Goal: Communication & Community: Answer question/provide support

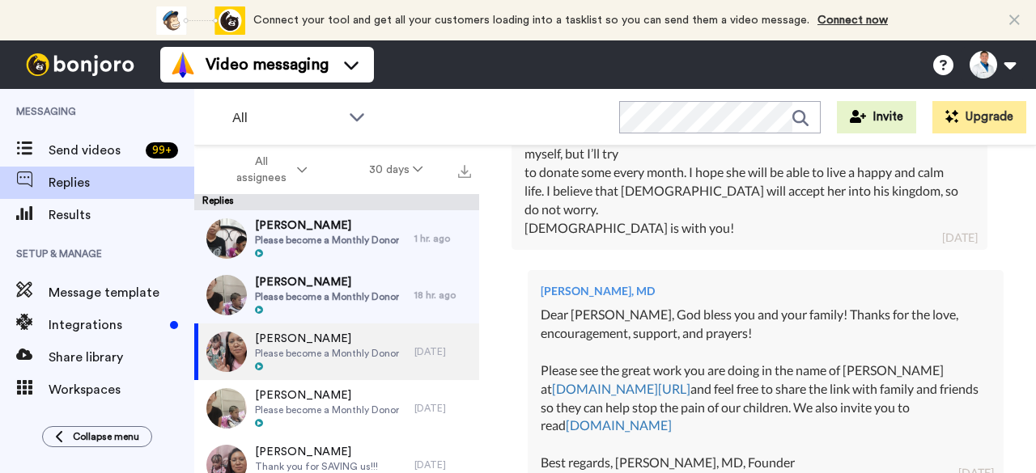
scroll to position [542, 0]
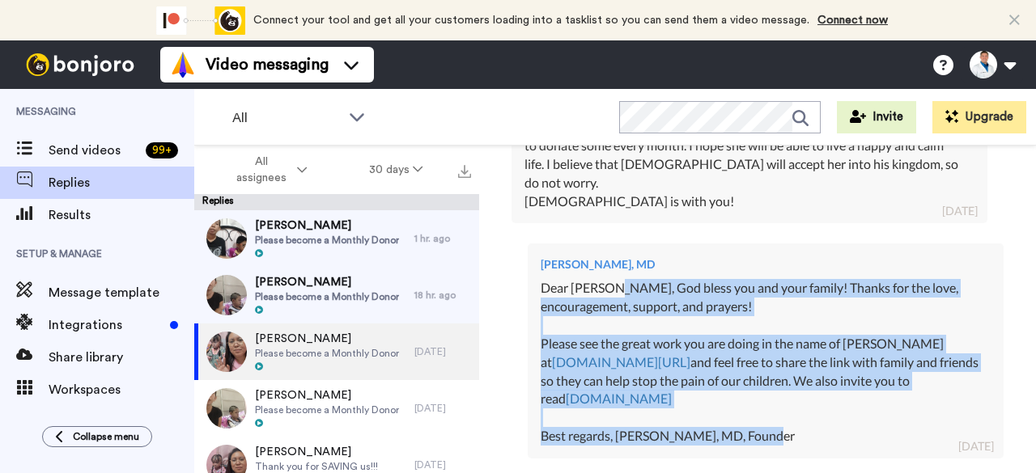
drag, startPoint x: 781, startPoint y: 418, endPoint x: 605, endPoint y: 265, distance: 233.0
click at [605, 279] on div "Dear Elias, God bless you and your family! Thanks for the love, encouragement, …" at bounding box center [766, 362] width 450 height 167
copy div "God bless you and your family! Thanks for the love, encouragement, support, and…"
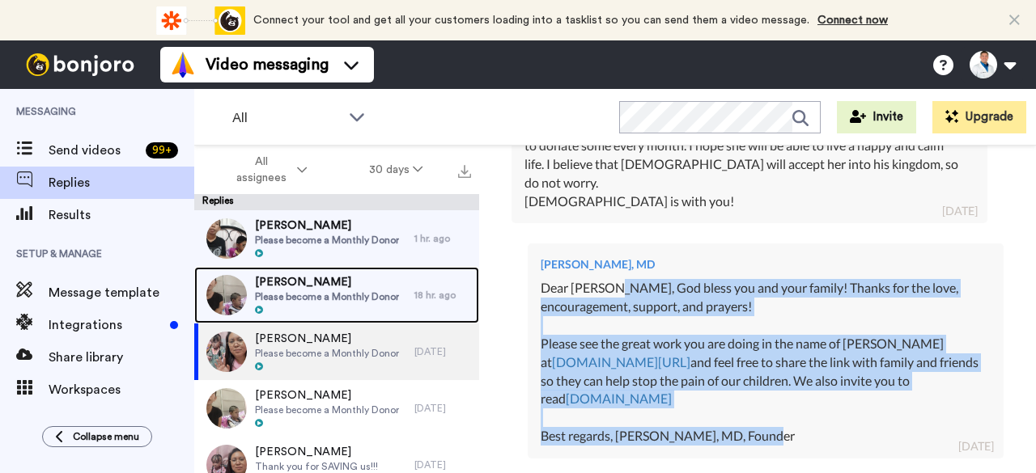
click at [342, 303] on span "Please become a Monthly Donor" at bounding box center [327, 297] width 144 height 13
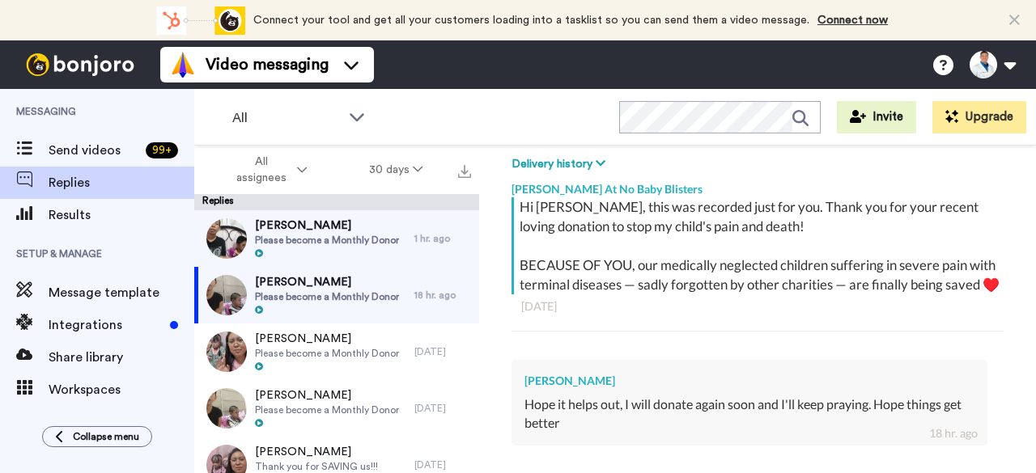
scroll to position [450, 0]
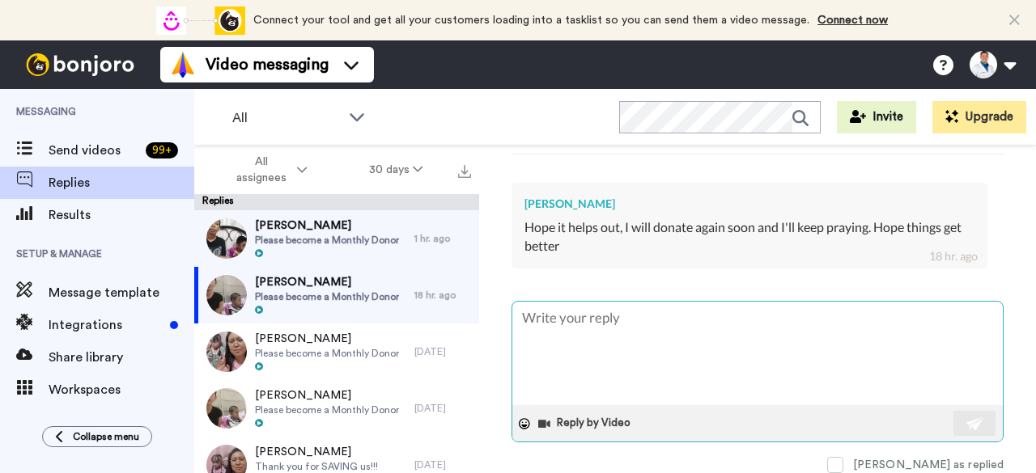
type textarea "x"
type textarea "D"
type textarea "x"
type textarea "De"
type textarea "x"
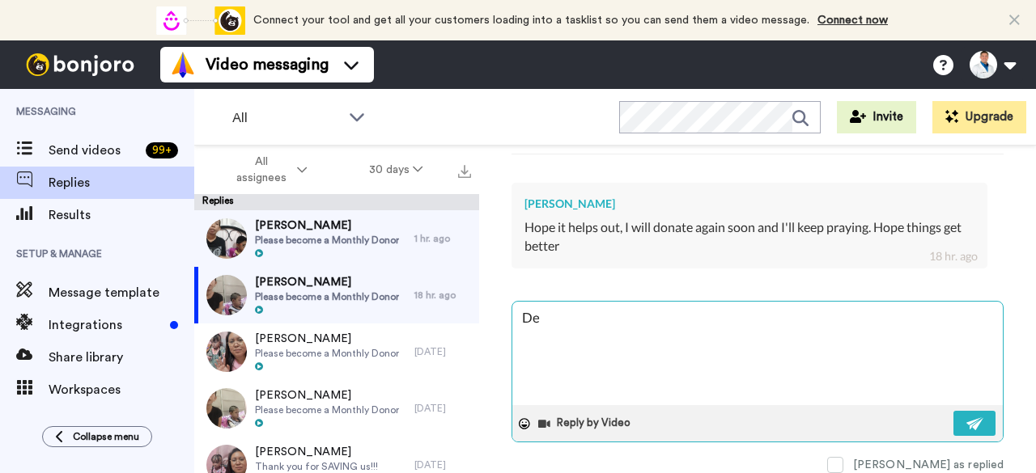
type textarea "Dea"
type textarea "x"
type textarea "Dear"
type textarea "x"
type textarea "Dear"
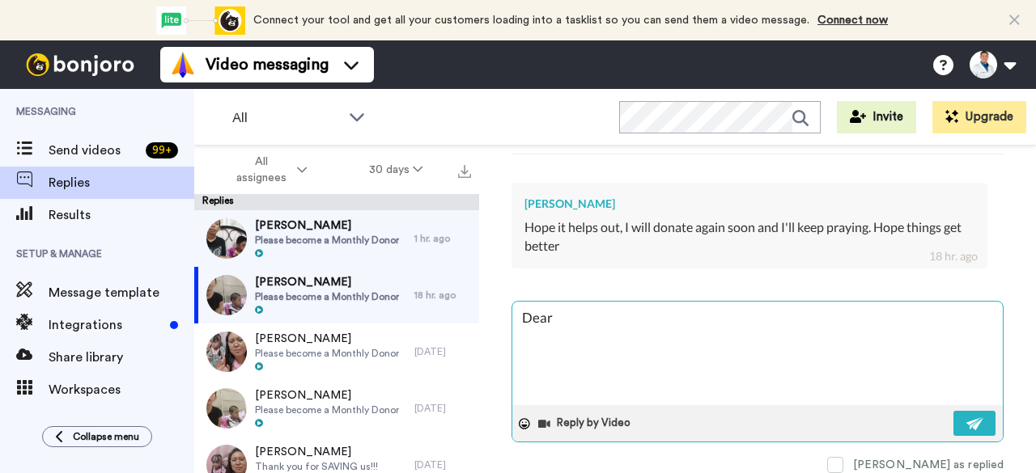
type textarea "x"
type textarea "Dear J"
type textarea "x"
type textarea "Dear Jo"
type textarea "x"
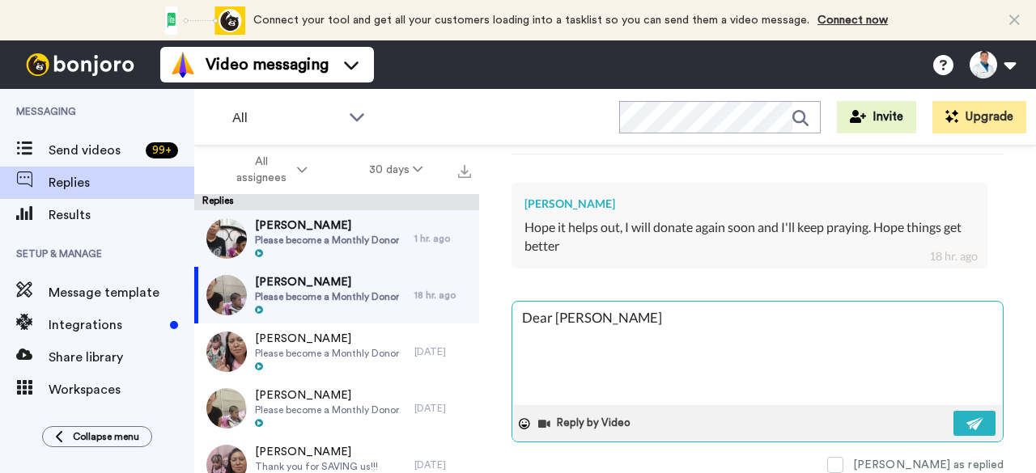
type textarea "Dear Joe"
type textarea "x"
type textarea "Dear Joe,"
type textarea "x"
type textarea "Dear Joe,"
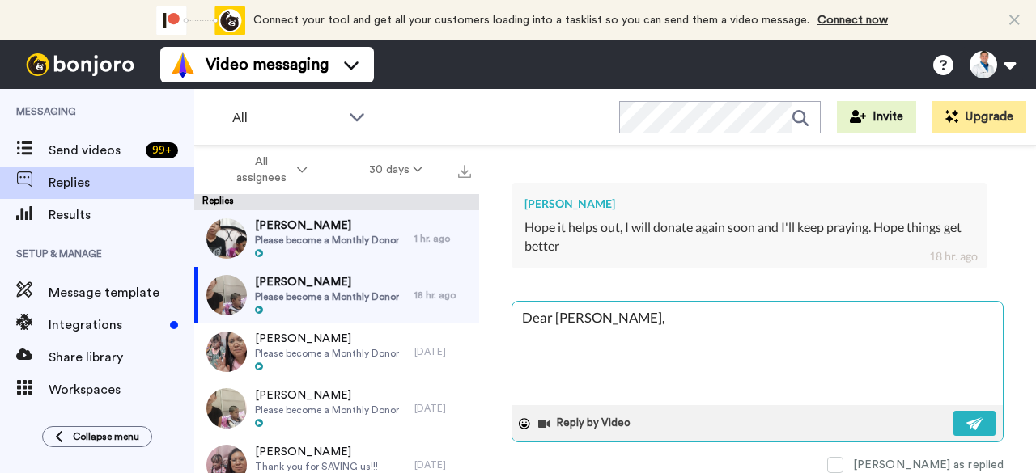
type textarea "x"
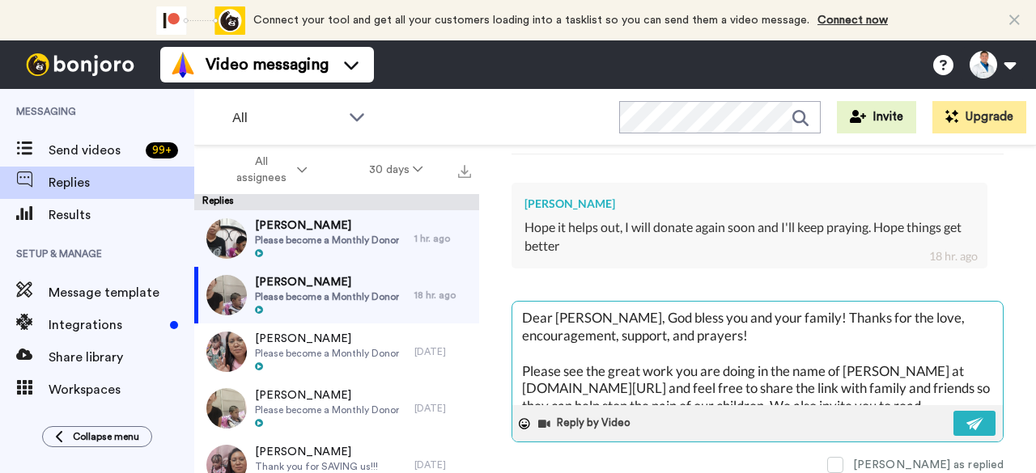
scroll to position [62, 0]
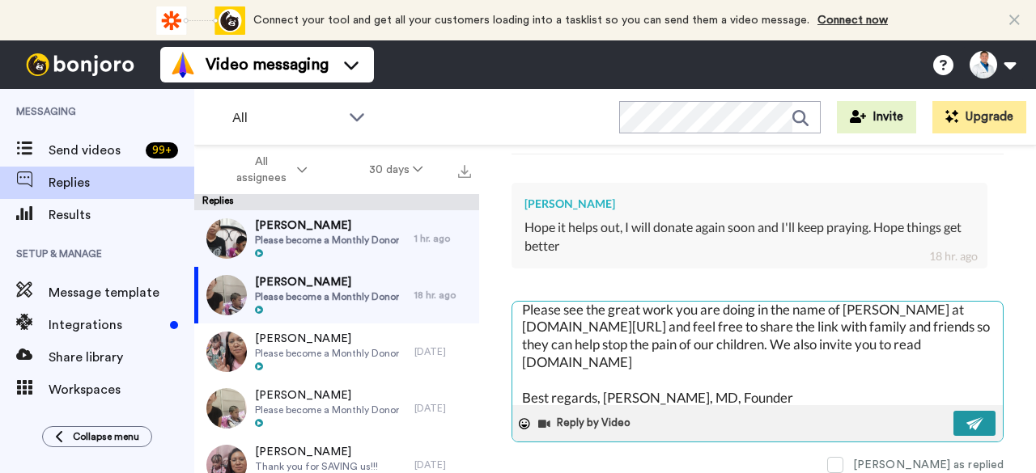
type textarea "Dear Joe, God bless you and your family! Thanks for the love, encouragement, su…"
click at [966, 418] on img at bounding box center [975, 424] width 18 height 13
type textarea "x"
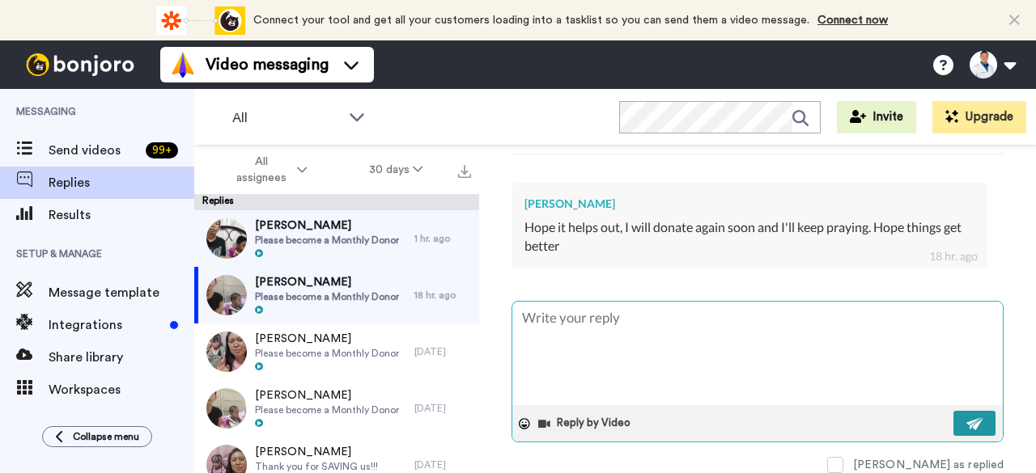
scroll to position [0, 0]
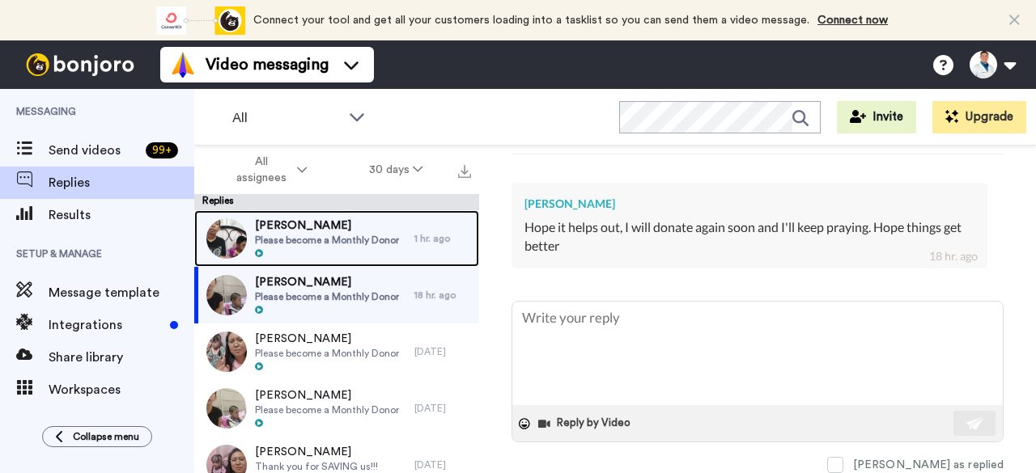
click at [354, 231] on span "Anatole Arnaud" at bounding box center [327, 226] width 144 height 16
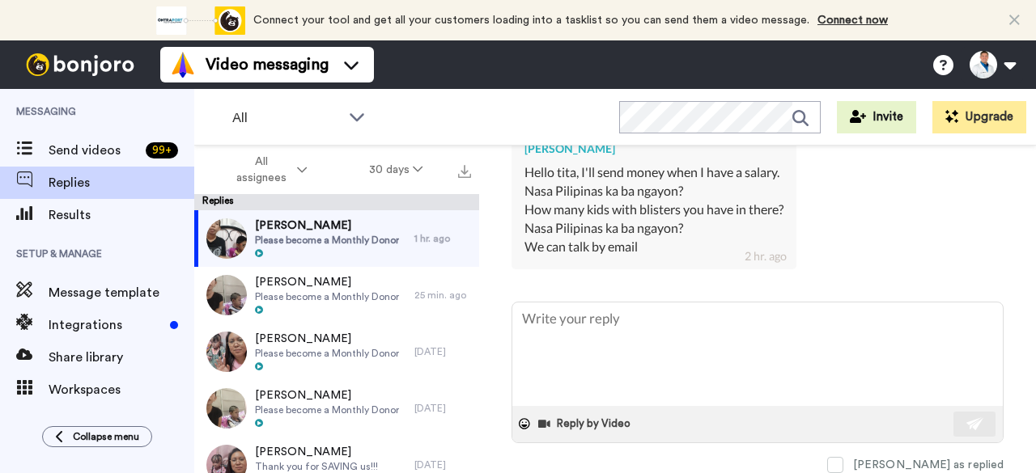
scroll to position [505, 0]
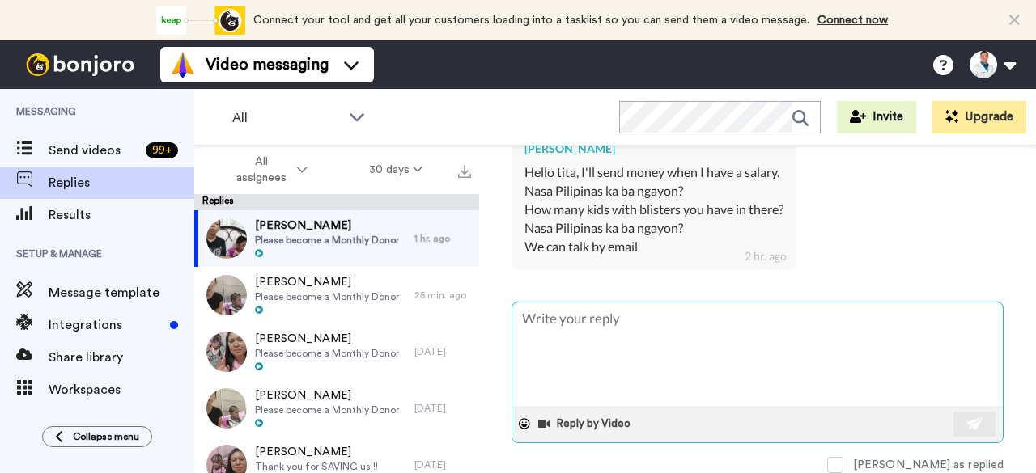
click at [608, 305] on textarea at bounding box center [757, 355] width 490 height 104
type textarea "x"
type textarea "D"
type textarea "x"
type textarea "De"
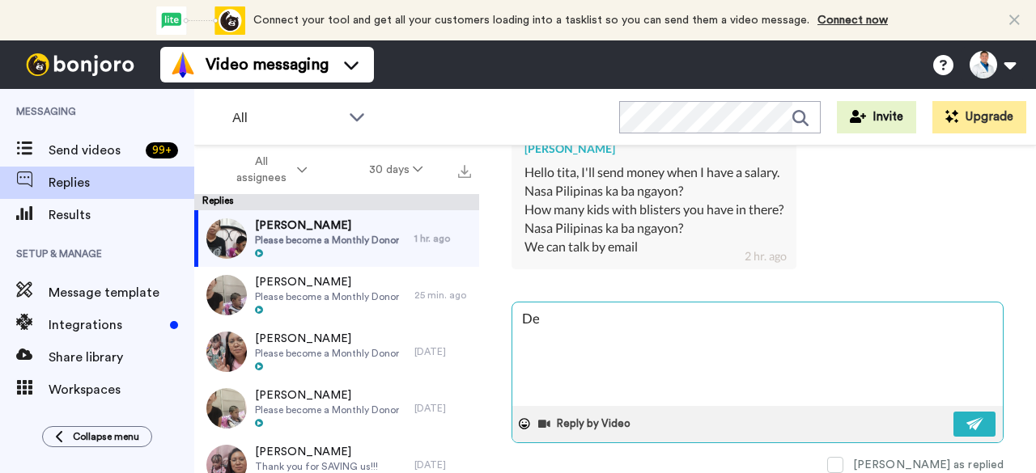
type textarea "x"
type textarea "Dea"
type textarea "x"
type textarea "Dear"
type textarea "x"
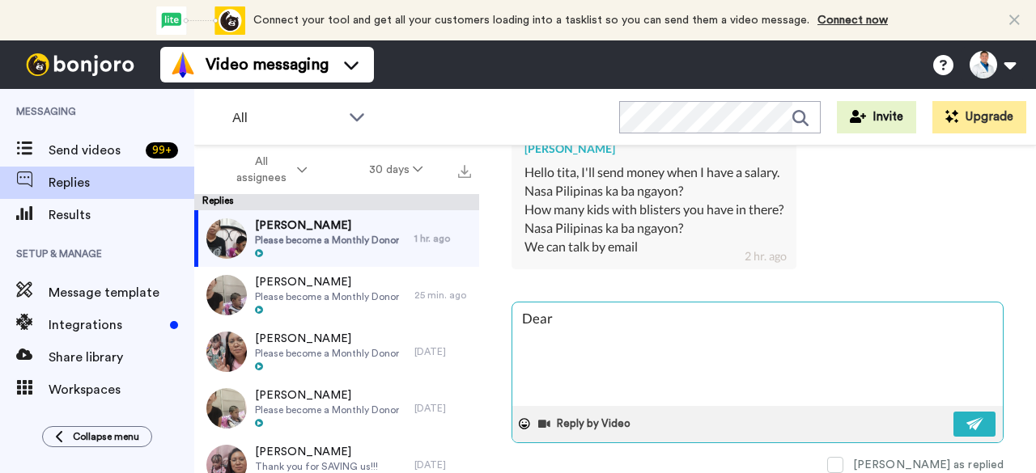
type textarea "Dear"
type textarea "x"
type textarea "Dear N"
type textarea "x"
type textarea "Dear Na"
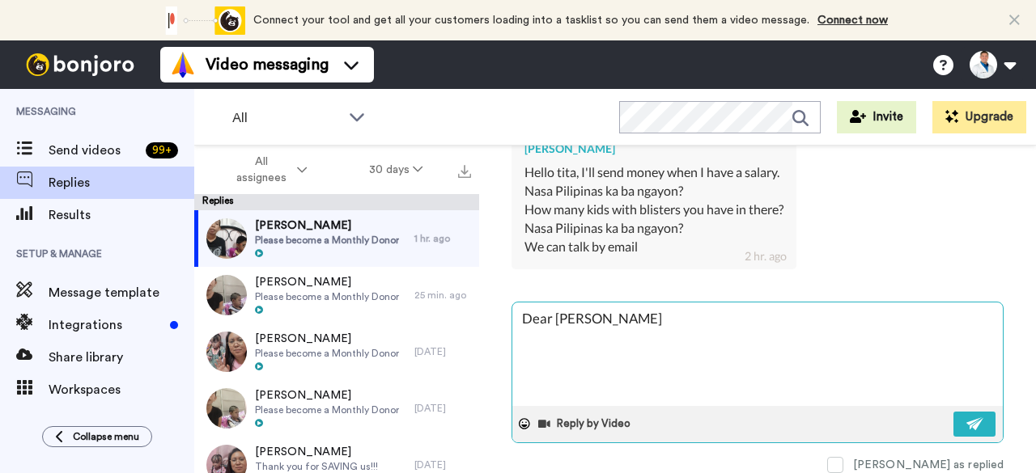
type textarea "x"
type textarea "Dear Nas"
type textarea "x"
type textarea "Dear Nasa"
type textarea "x"
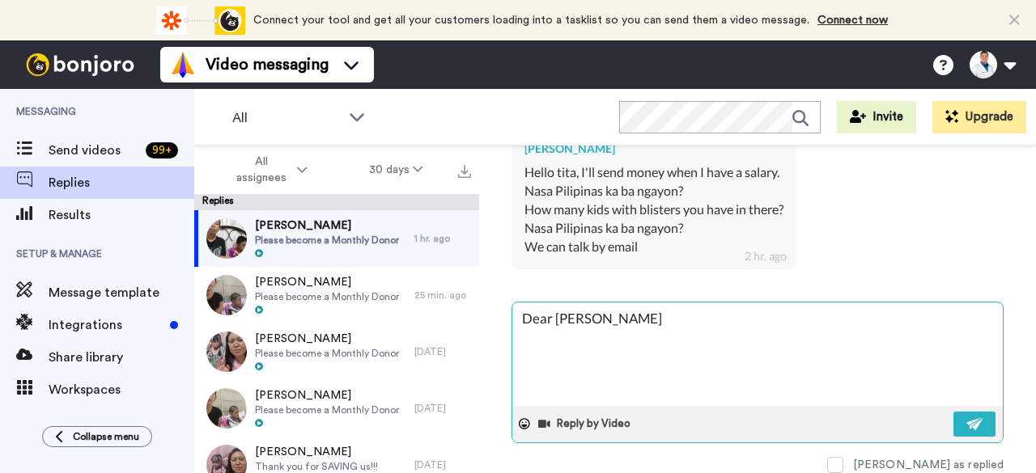
type textarea "Dear Nasa,"
type textarea "x"
paste textarea "hello again! Please remember that we are saving a new medically forgotten set o…"
type textarea "Dear Nasa, hello again! Please remember that we are saving a new medically forg…"
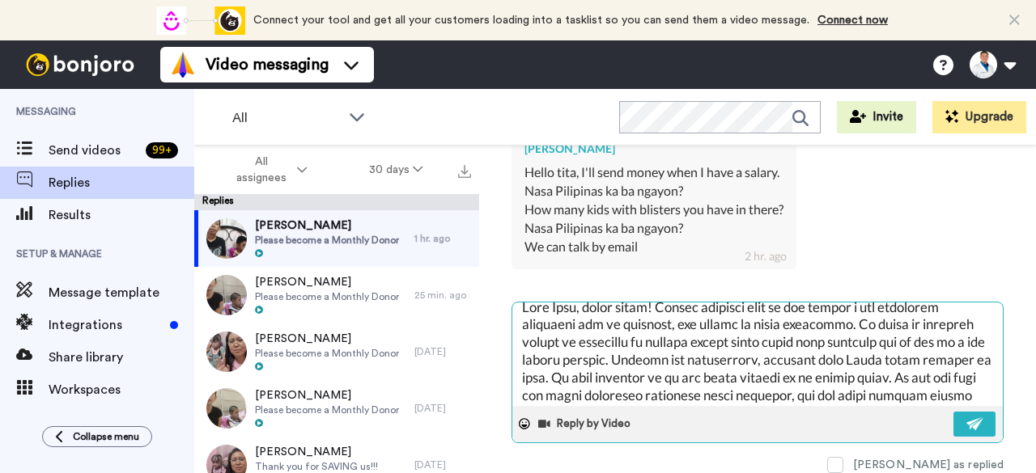
scroll to position [0, 0]
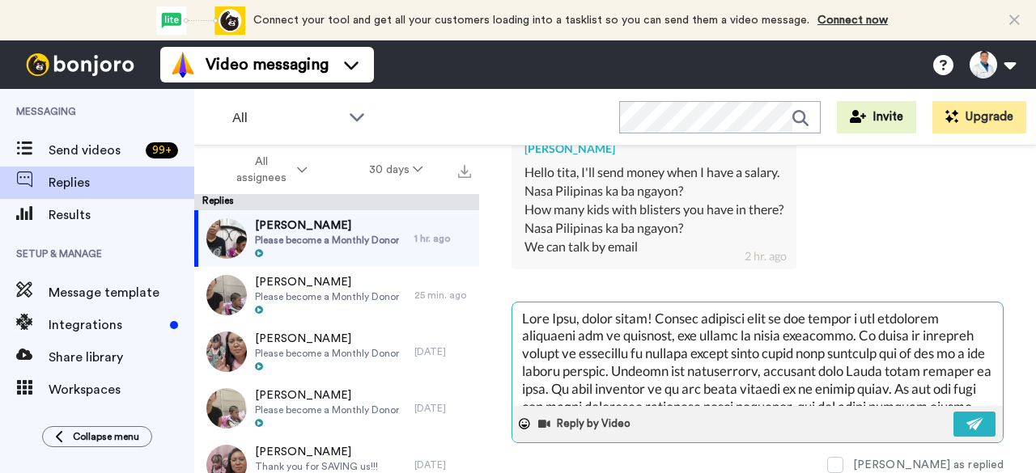
click at [656, 310] on textarea at bounding box center [757, 355] width 490 height 104
type textarea "x"
type textarea "Dear Nasa, hello again Please remember that we are saving a new medically forgo…"
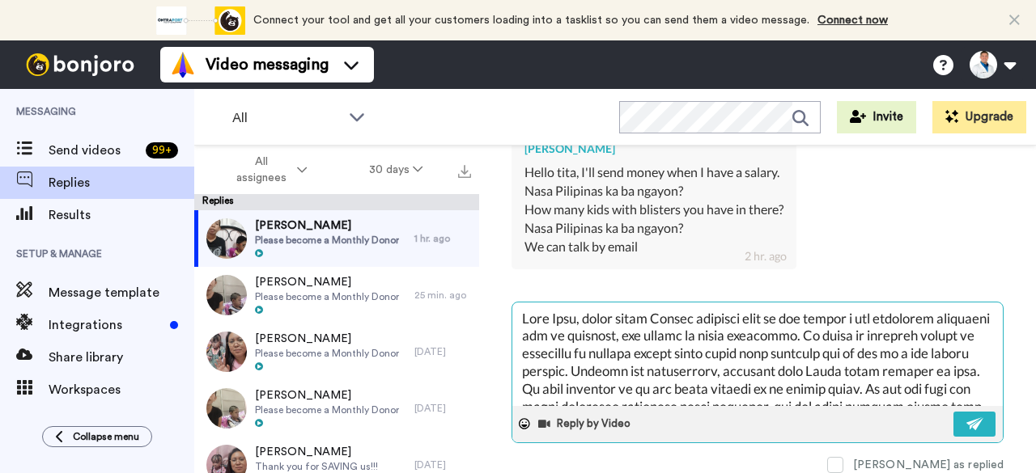
type textarea "x"
type textarea "Dear Nasa, hello agai Please remember that we are saving a new medically forgot…"
type textarea "x"
type textarea "Dear Nasa, hello aga Please remember that we are saving a new medically forgott…"
type textarea "x"
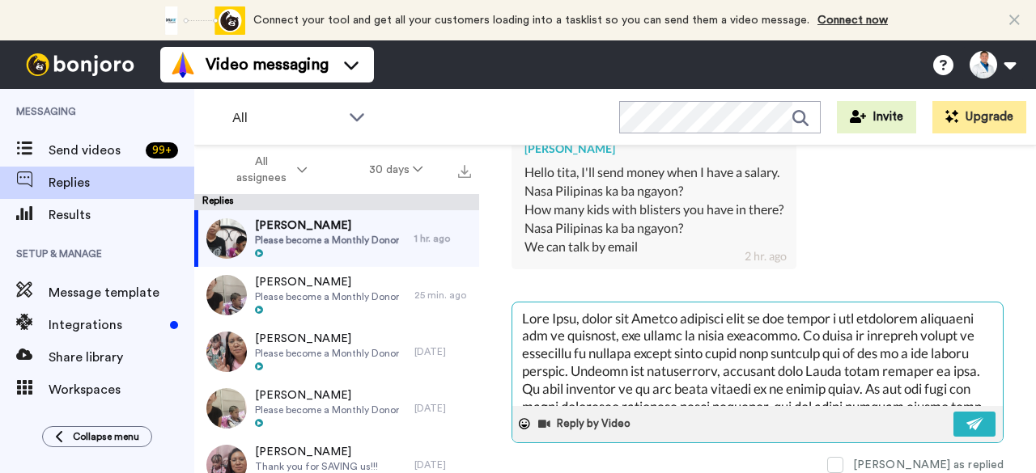
type textarea "Dear Nasa, hello ag Please remember that we are saving a new medically forgotte…"
type textarea "x"
type textarea "Dear Nasa, hello a Please remember that we are saving a new medically forgotten…"
type textarea "x"
type textarea "Dear Nasa, hello Please remember that we are saving a new medically forgotten s…"
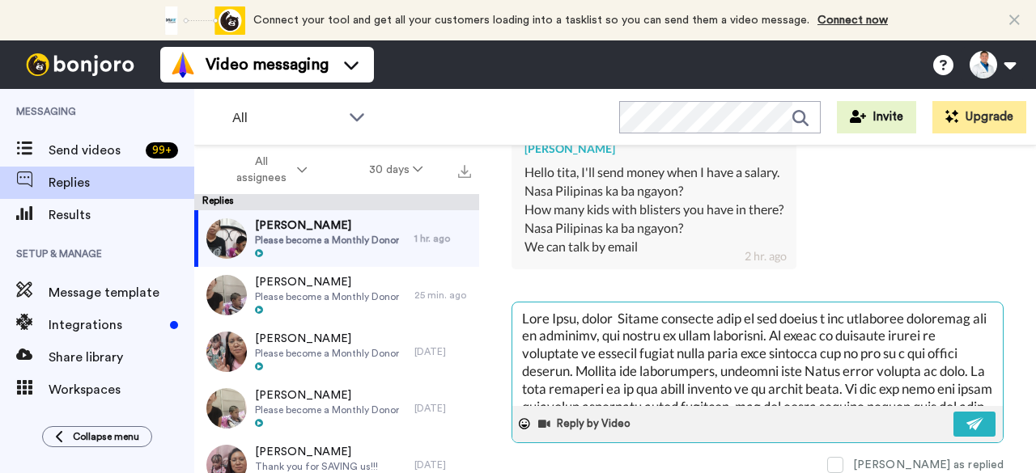
type textarea "x"
type textarea "Dear Nasa, hello Please remember that we are saving a new medically forgotten s…"
type textarea "x"
type textarea "Dear Nasa, hell Please remember that we are saving a new medically forgotten se…"
type textarea "x"
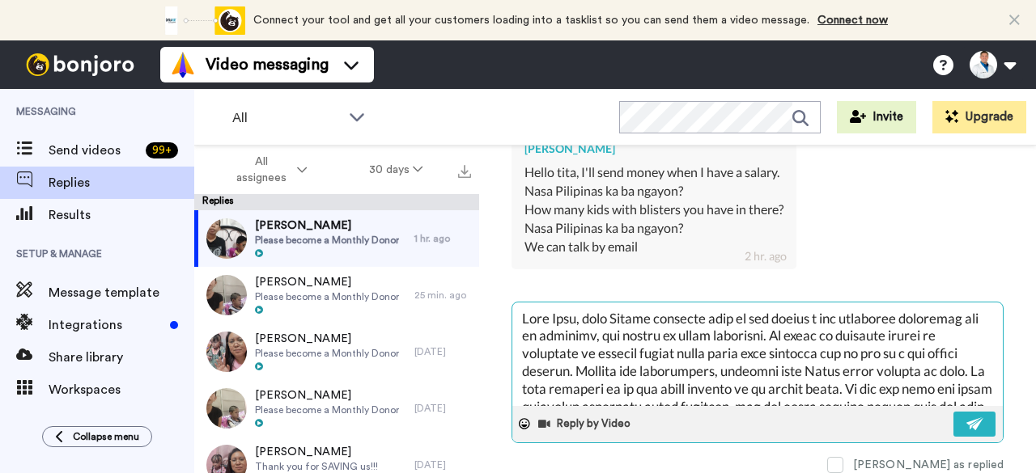
type textarea "Dear Nasa, hel Please remember that we are saving a new medically forgotten set…"
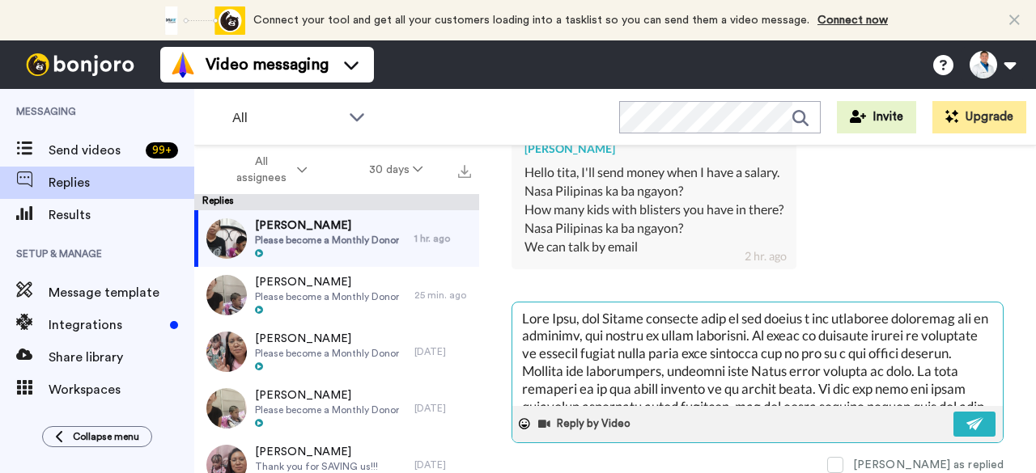
type textarea "x"
type textarea "Dear Nasa, he Please remember that we are saving a new medically forgotten set …"
type textarea "x"
type textarea "Dear Nasa, h Please remember that we are saving a new medically forgotten set o…"
type textarea "x"
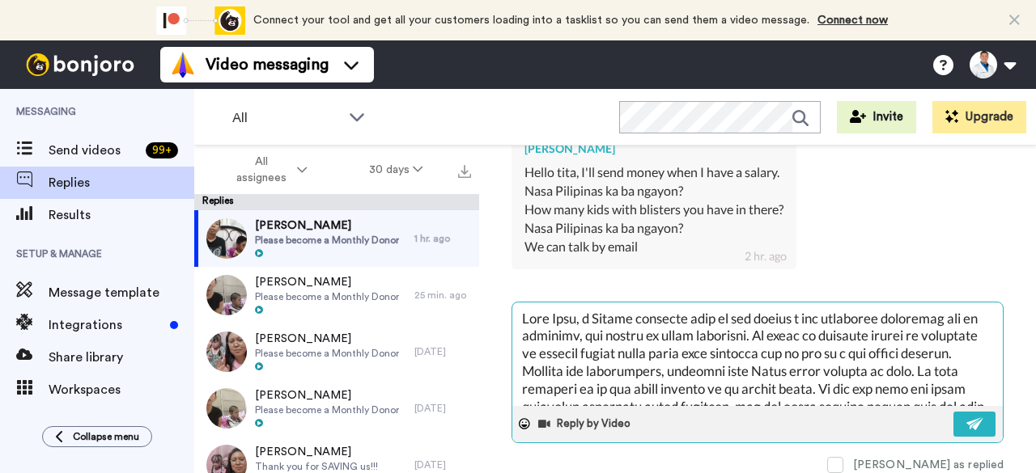
type textarea "Dear Nasa, Please remember that we are saving a new medically forgotten set of …"
type textarea "x"
type textarea "Dear Nasa, Please remember that we are saving a new medically forgotten set of …"
click at [728, 312] on textarea at bounding box center [757, 355] width 490 height 104
type textarea "x"
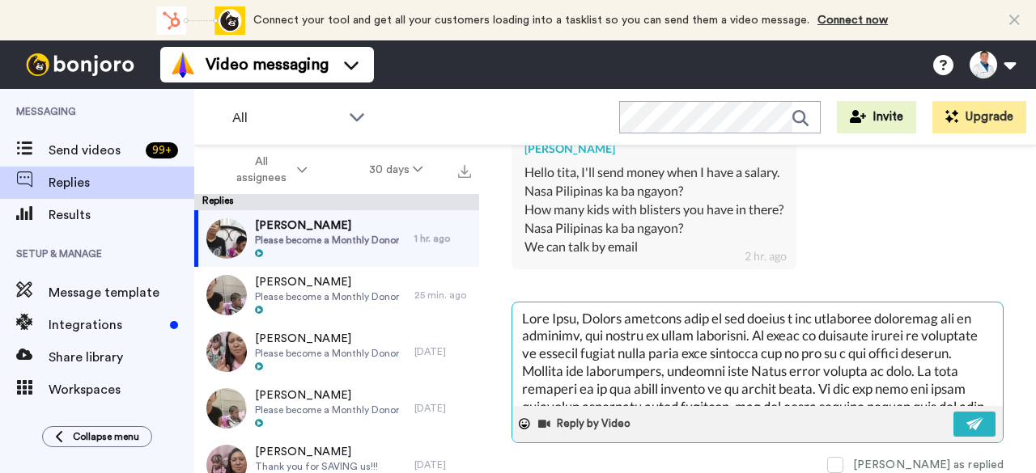
type textarea "Dear Nasa, Please remember that e are saving a new medically forgotten set of c…"
type textarea "x"
type textarea "Dear Nasa, Please remember thate are saving a new medically forgotten set of ch…"
type textarea "x"
type textarea "Dear Nasa, Please remember thae are saving a new medically forgotten set of chi…"
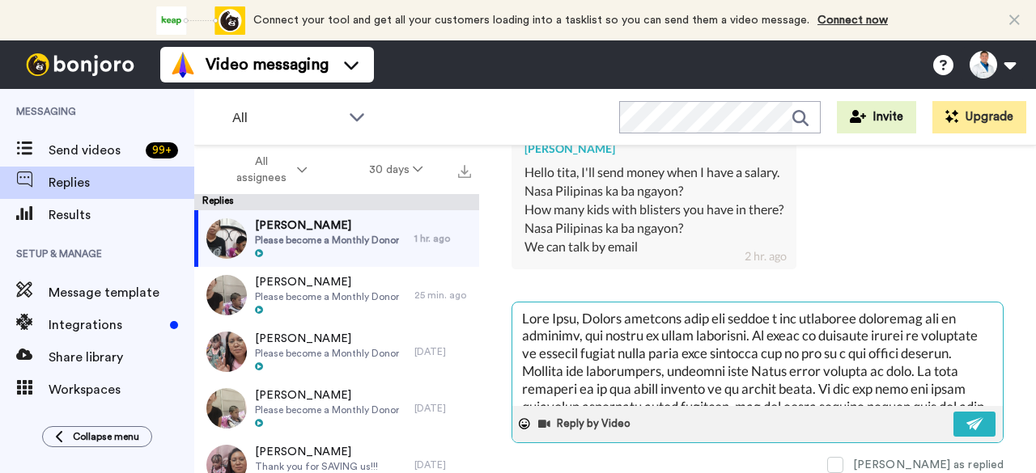
type textarea "x"
type textarea "Dear Nasa, Please remember the are saving a new medically forgotten set of chil…"
type textarea "x"
type textarea "Dear Nasa, Please remember te are saving a new medically forgotten set of child…"
type textarea "x"
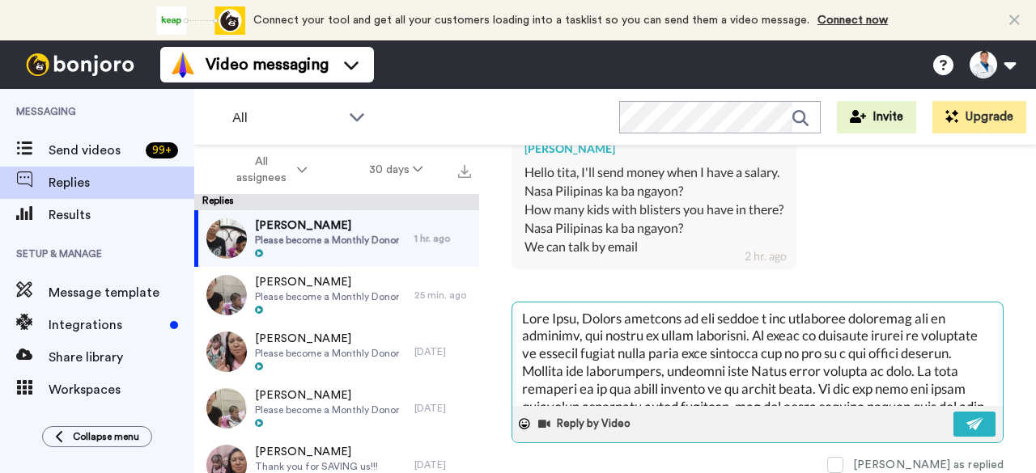
type textarea "Dear Nasa, Please remember e are saving a new medically forgotten set of childr…"
type textarea "x"
type textarea "Dear Nasa, Please remembere are saving a new medically forgotten set of childre…"
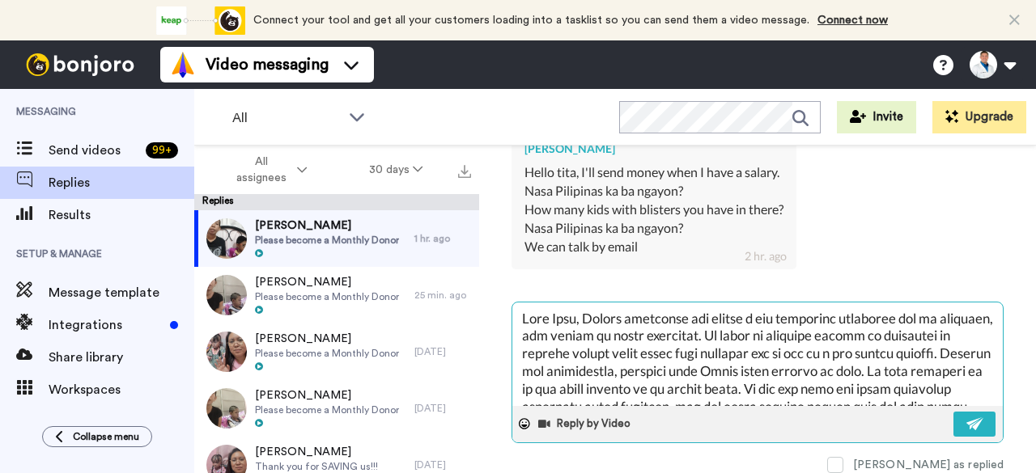
type textarea "x"
type textarea "Dear Nasa, Please remembee are saving a new medically forgotten set of children…"
type textarea "x"
type textarea "Dear Nasa, Please remembe are saving a new medically forgotten set of children,…"
type textarea "x"
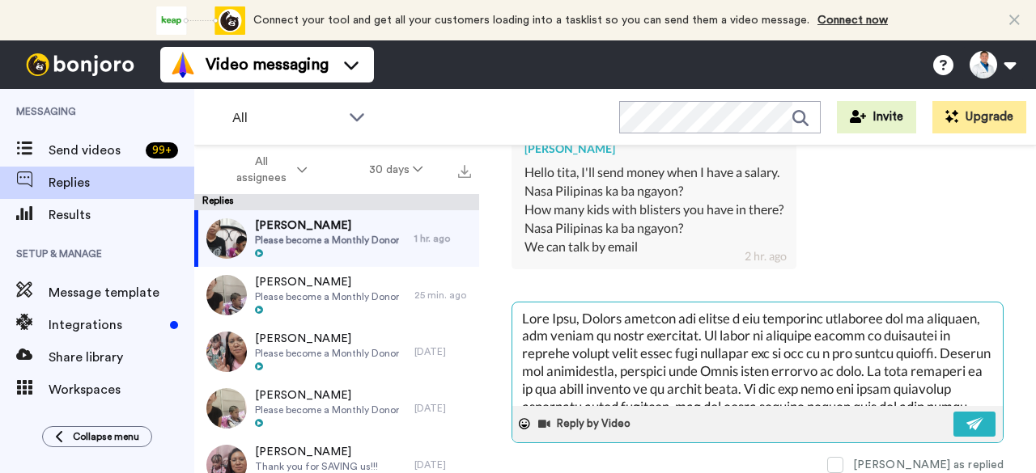
type textarea "Dear Nasa, Please rememe are saving a new medically forgotten set of children, …"
type textarea "x"
type textarea "Dear Nasa, Please remee are saving a new medically forgotten set of children, n…"
type textarea "x"
type textarea "Dear Nasa, Please reme are saving a new medically forgotten set of children, no…"
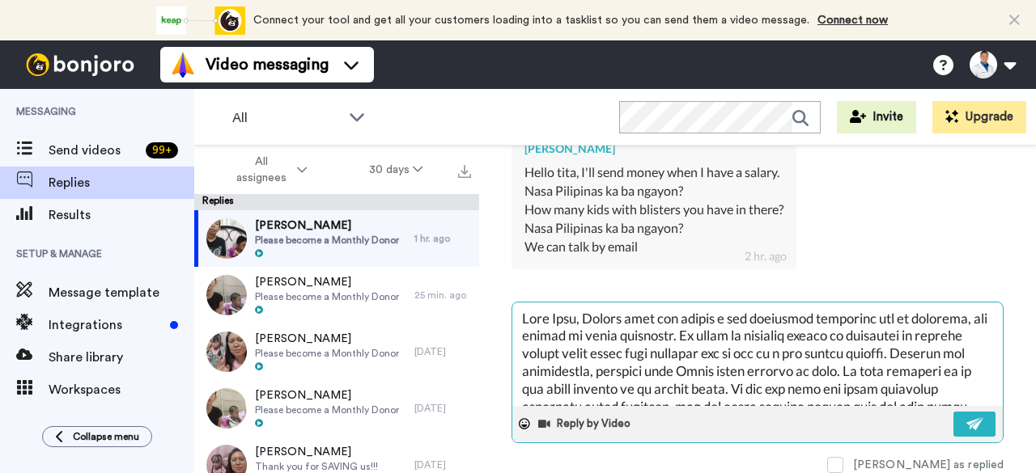
type textarea "x"
type textarea "Dear Nasa, Please ree are saving a new medically forgotten set of children, not…"
type textarea "x"
type textarea "Dear Nasa, Please re are saving a new medically forgotten set of children, not …"
type textarea "x"
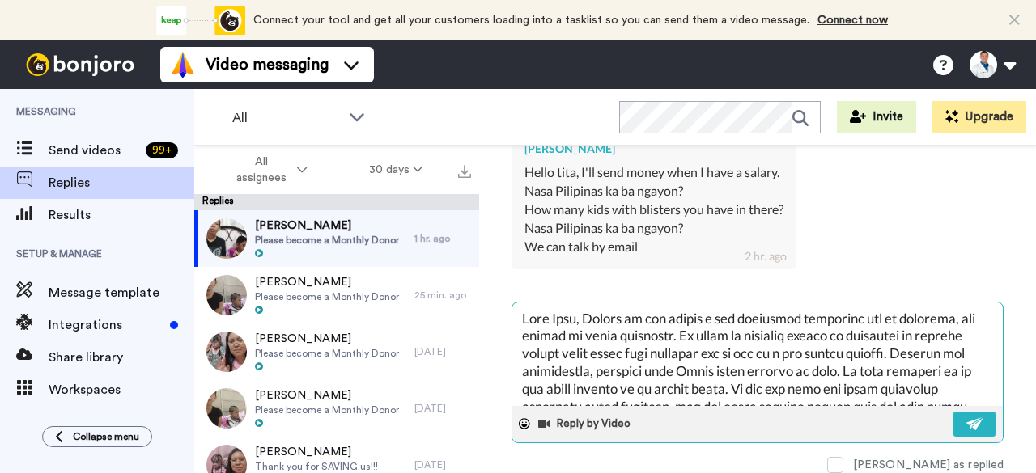
type textarea "Dear Nasa, Please e are saving a new medically forgotten set of children, not h…"
type textarea "x"
type textarea "Dear Nasa, Pleasee are saving a new medically forgotten set of children, not he…"
type textarea "x"
type textarea "Dear Nasa, Please are saving a new medically forgotten set of children, not hel…"
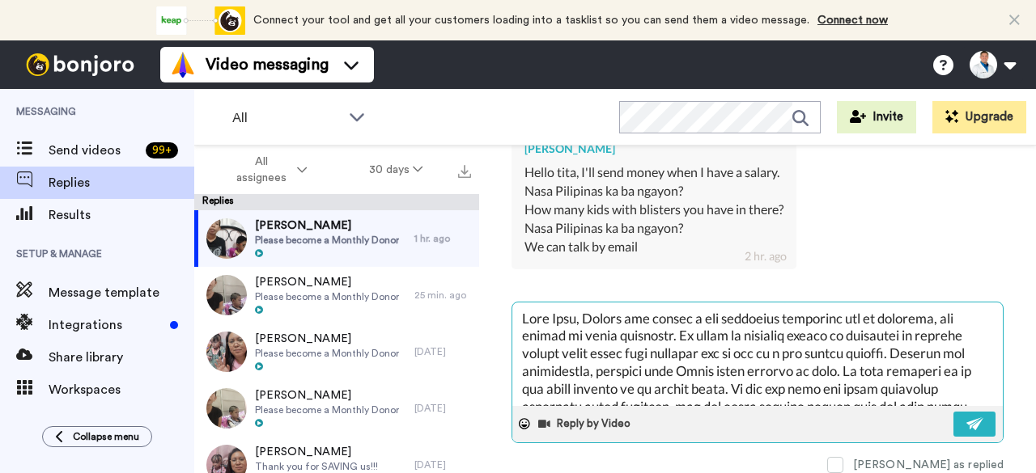
type textarea "x"
type textarea "Dear Nasa, Pleae are saving a new medically forgotten set of children, not help…"
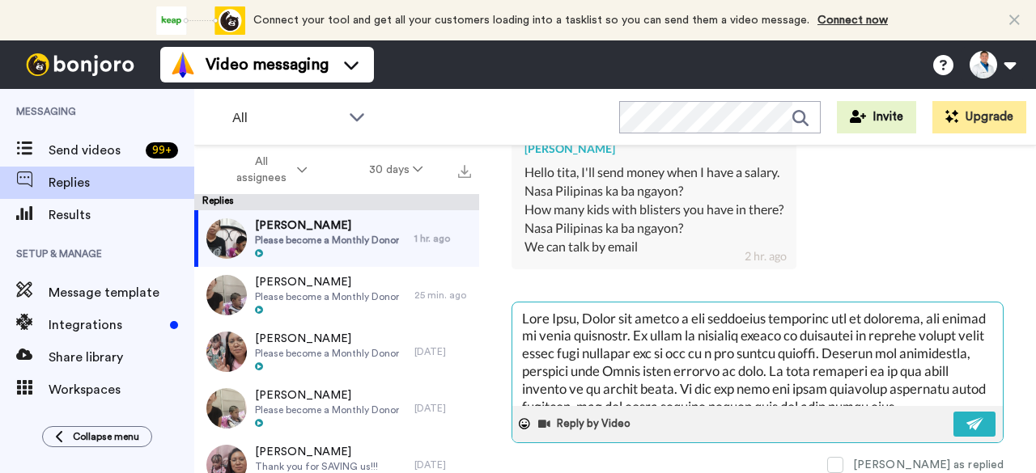
type textarea "x"
type textarea "Dear Nasa, Ple are saving a new medically forgotten set of children, not helped…"
type textarea "x"
type textarea "Dear Nasa, Pe are saving a new medically forgotten set of children, not helped …"
type textarea "x"
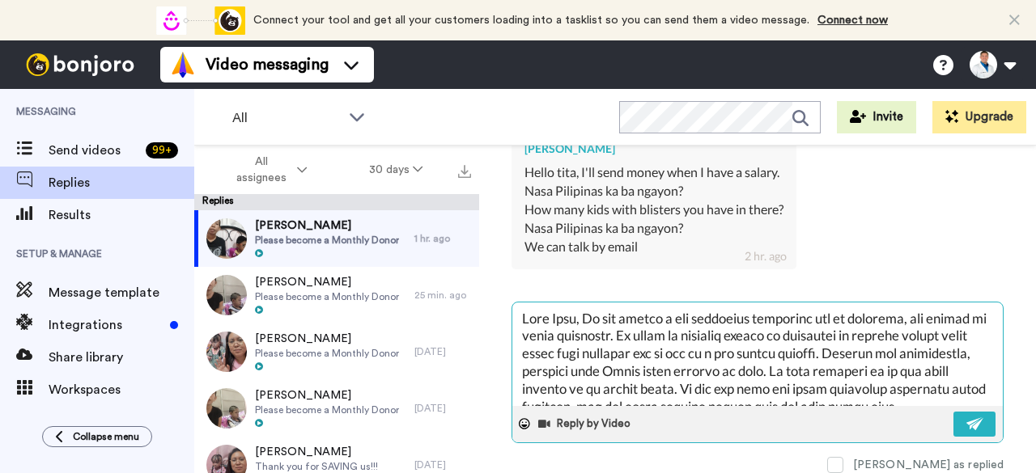
type textarea "Dear Nasa, e are saving a new medically forgotten set of children, not helped b…"
type textarea "x"
type textarea "Dear Nasa, Te are saving a new medically forgotten set of children, not helped …"
type textarea "x"
type textarea "Dear Nasa, The are saving a new medically forgotten set of children, not helped…"
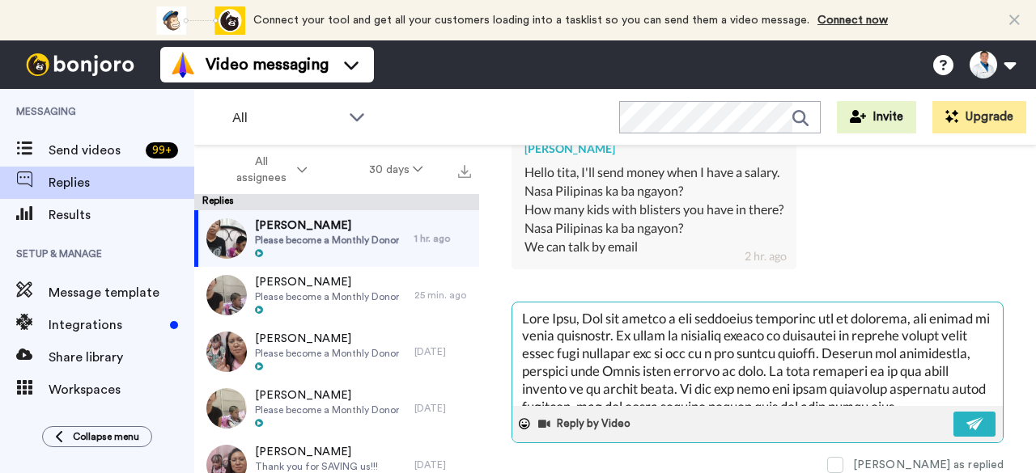
type textarea "x"
type textarea "Dear Nasa, Thae are saving a new medically forgotten set of children, not helpe…"
type textarea "x"
type textarea "Dear Nasa, Thane are saving a new medically forgotten set of children, not help…"
type textarea "x"
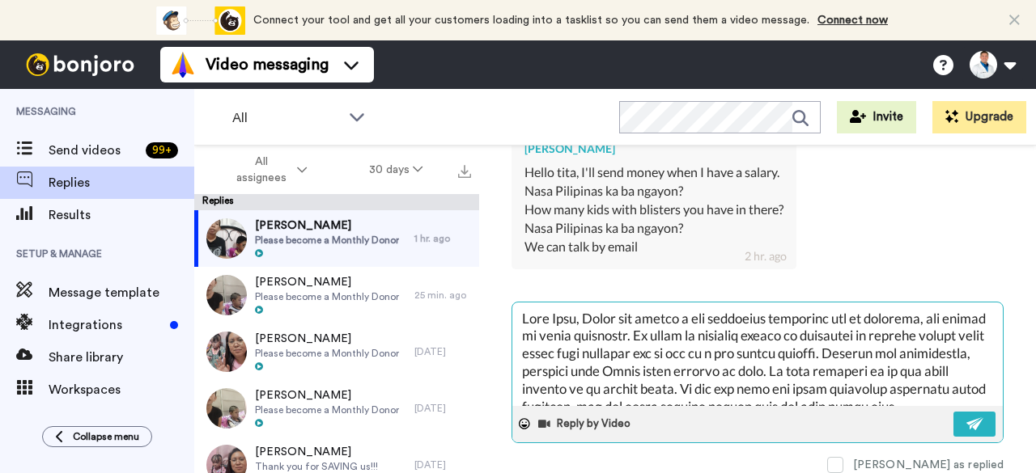
type textarea "Dear Nasa, Thanke are saving a new medically forgotten set of children, not hel…"
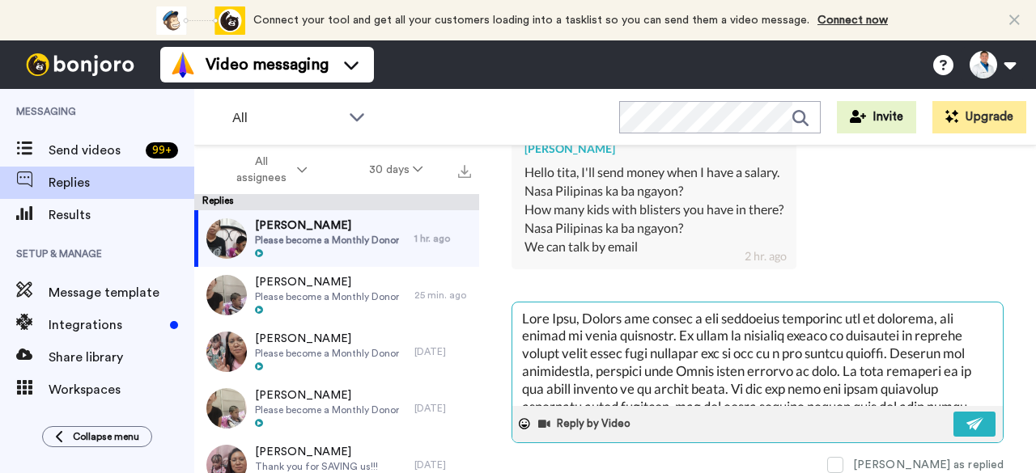
type textarea "x"
type textarea "Dear Nasa, Thank e are saving a new medically forgotten set of children, not he…"
type textarea "x"
type textarea "Dear Nasa, Thank ye are saving a new medically forgotten set of children, not h…"
type textarea "x"
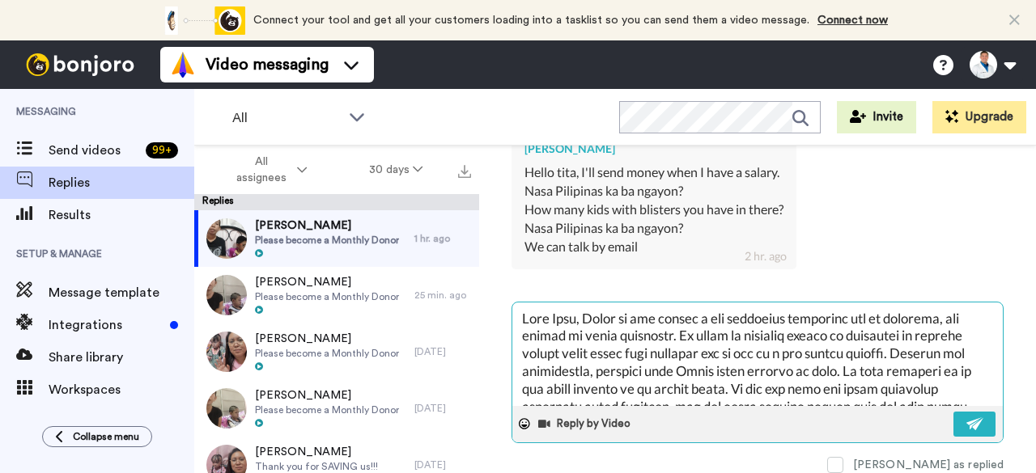
type textarea "Dear Nasa, Thank yoe are saving a new medically forgotten set of children, not …"
type textarea "x"
type textarea "Dear Nasa, Thank youe are saving a new medically forgotten set of children, not…"
type textarea "x"
type textarea "Dear Nasa, Thank you e are saving a new medically forgotten set of children, no…"
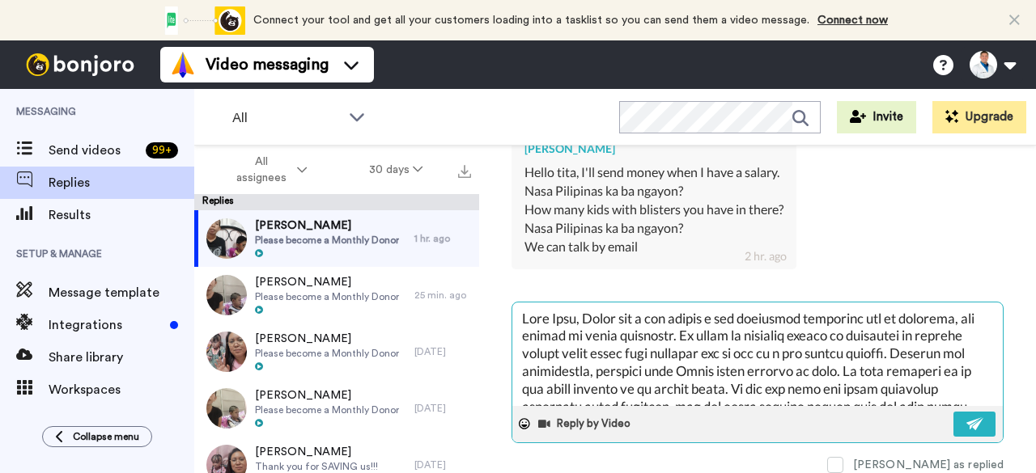
type textarea "x"
type textarea "Dear Nasa, Thank you fe are saving a new medically forgotten set of children, n…"
type textarea "x"
type textarea "Dear Nasa, Thank you foe are saving a new medically forgotten set of children, …"
type textarea "x"
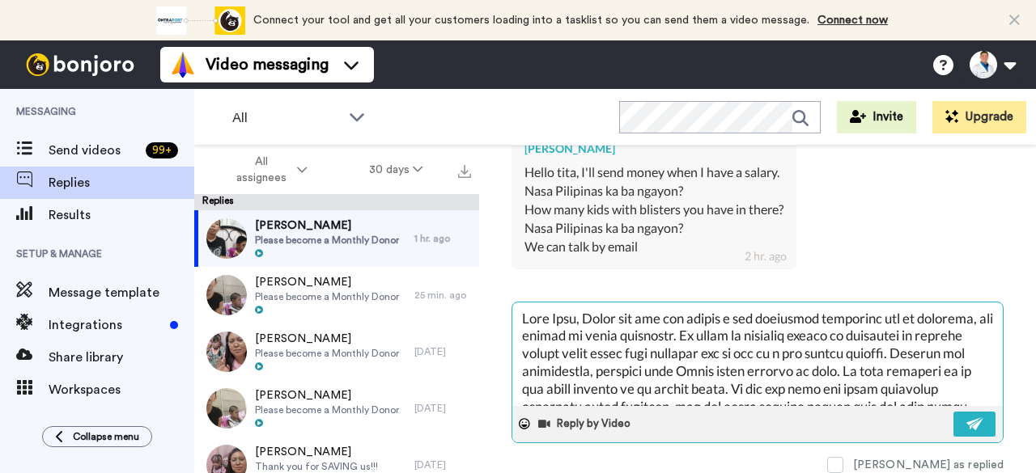
type textarea "Dear Nasa, Thank you fore are saving a new medically forgotten set of children,…"
type textarea "x"
type textarea "Dear Nasa, Thank you for e are saving a new medically forgotten set of children…"
type textarea "x"
type textarea "Dear Nasa, Thank you for te are saving a new medically forgotten set of childre…"
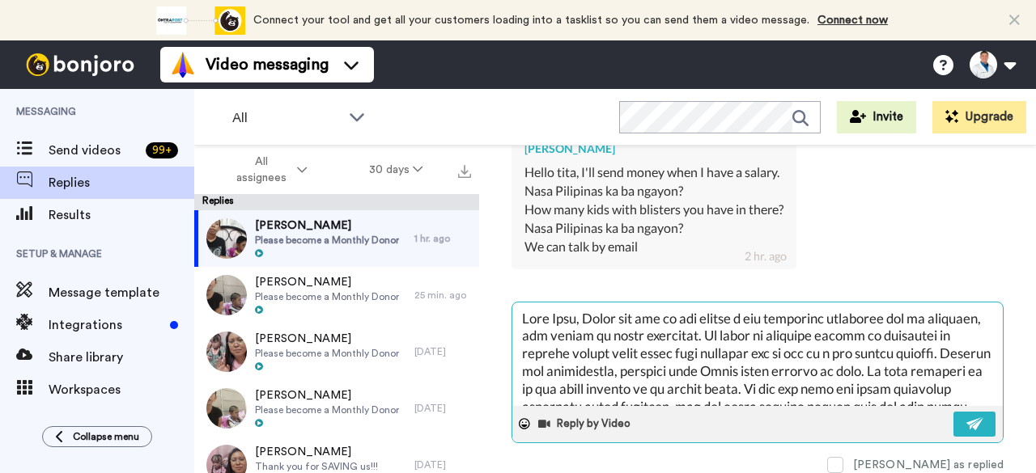
type textarea "x"
type textarea "Dear Nasa, Thank you for tae are saving a new medically forgotten set of childr…"
type textarea "x"
type textarea "Dear Nasa, Thank you for take are saving a new medically forgotten set of child…"
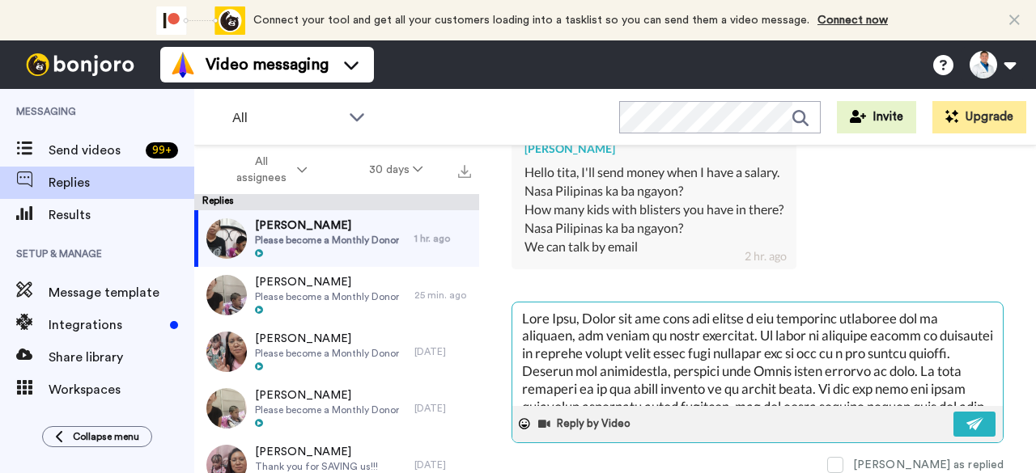
type textarea "x"
type textarea "Dear Nasa, Thank you for takie are saving a new medically forgotten set of chil…"
type textarea "x"
type textarea "Dear Nasa, Thank you for takine are saving a new medically forgotten set of chi…"
type textarea "x"
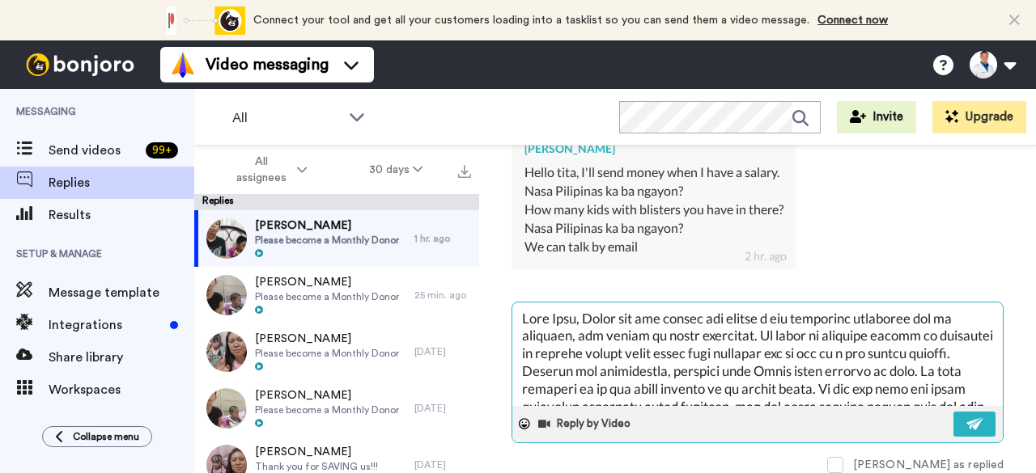
type textarea "Dear Nasa, Thank you for takinge are saving a new medically forgotten set of ch…"
type textarea "x"
type textarea "Dear Nasa, Thank you for taking e are saving a new medically forgotten set of c…"
type textarea "x"
type textarea "Dear Nasa, Thank you for taking te are saving a new medically forgotten set of …"
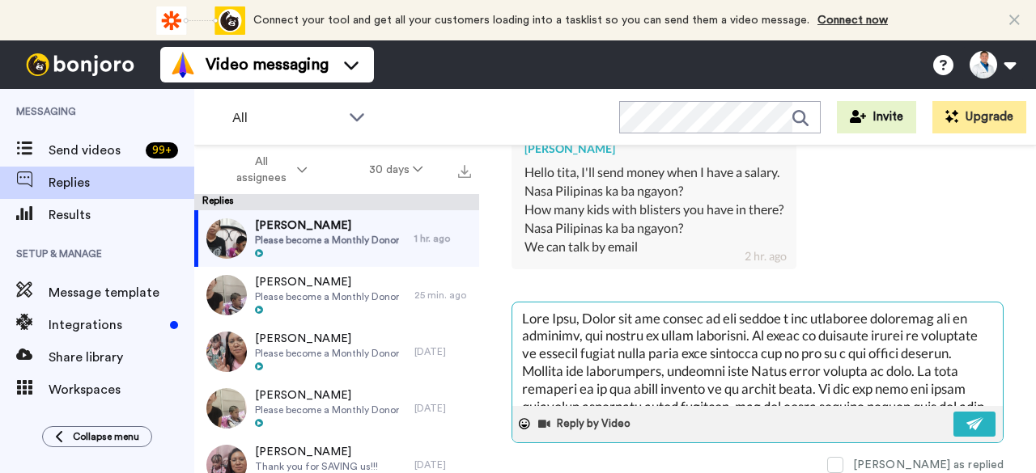
type textarea "x"
type textarea "Dear Nasa, Thank you for taking the are saving a new medically forgotten set of…"
type textarea "x"
type textarea "Dear Nasa, Thank you for taking thee are saving a new medically forgotten set o…"
type textarea "x"
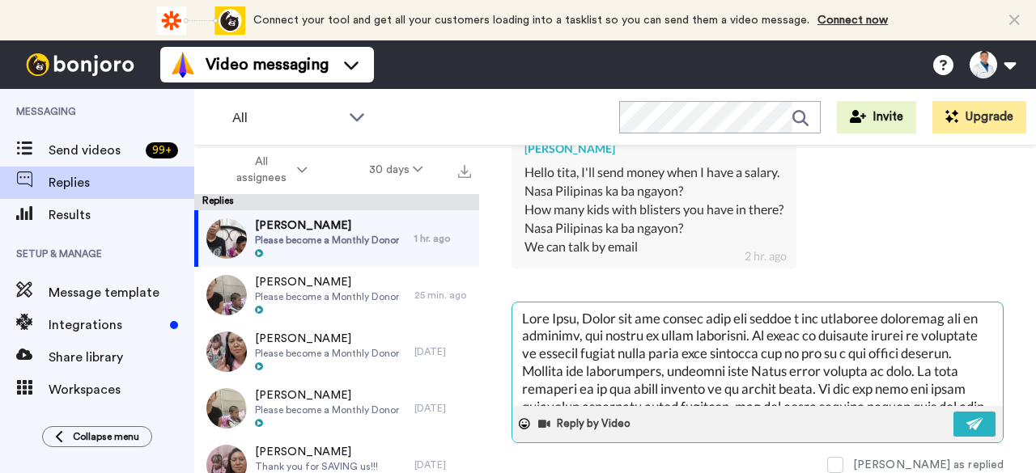
type textarea "Dear Nasa, Thank you for taking the e are saving a new medically forgotten set …"
type textarea "x"
type textarea "Dear Nasa, Thank you for taking the te are saving a new medically forgotten set…"
type textarea "x"
type textarea "Dear Nasa, Thank you for taking the tie are saving a new medically forgotten se…"
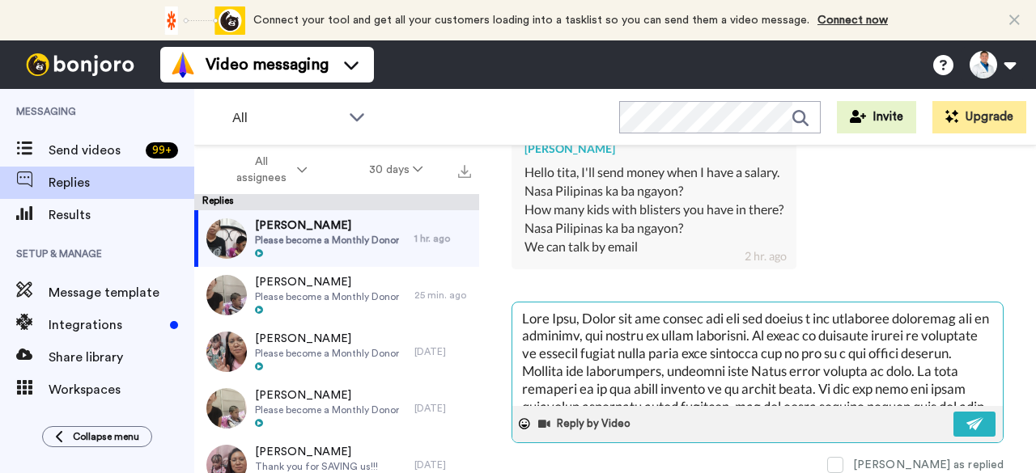
type textarea "x"
type textarea "Dear Nasa, Thank you for taking the time are saving a new medically forgotten s…"
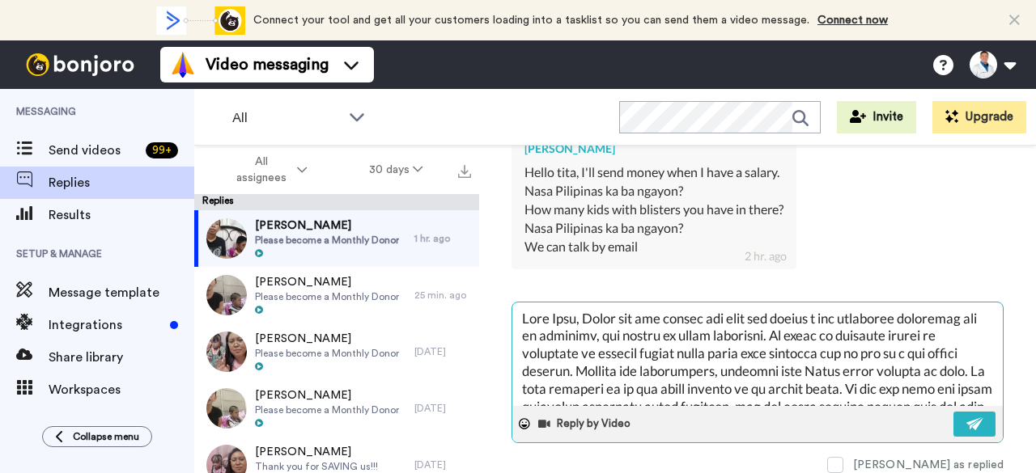
type textarea "x"
type textarea "Dear Nasa, Thank you for taking the timee are saving a new medically forgotten …"
type textarea "x"
type textarea "Dear Nasa, Thank you for taking the time e are saving a new medically forgotten…"
type textarea "x"
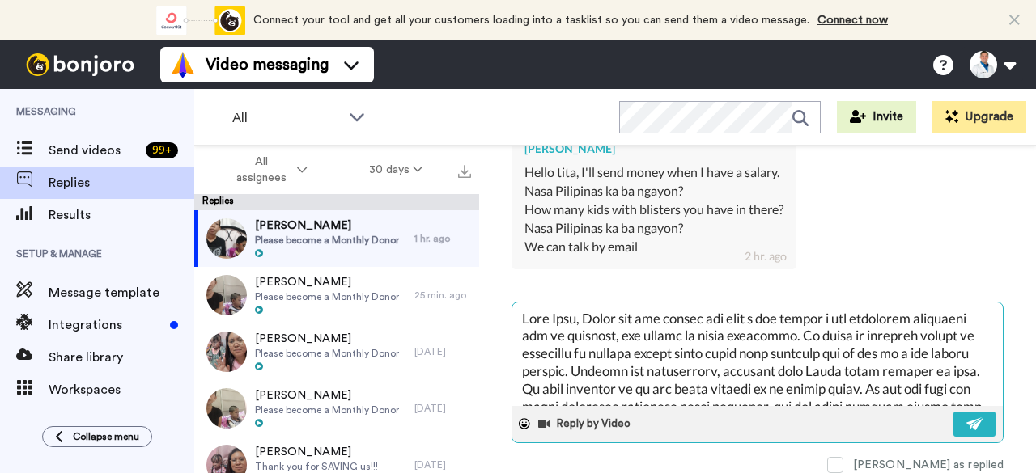
type textarea "Dear Nasa, Thank you for taking the time te are saving a new medically forgotte…"
type textarea "x"
type textarea "Dear Nasa, Thank you for taking the time toe are saving a new medically forgott…"
type textarea "x"
type textarea "Dear Nasa, Thank you for taking the time to e are saving a new medically forgot…"
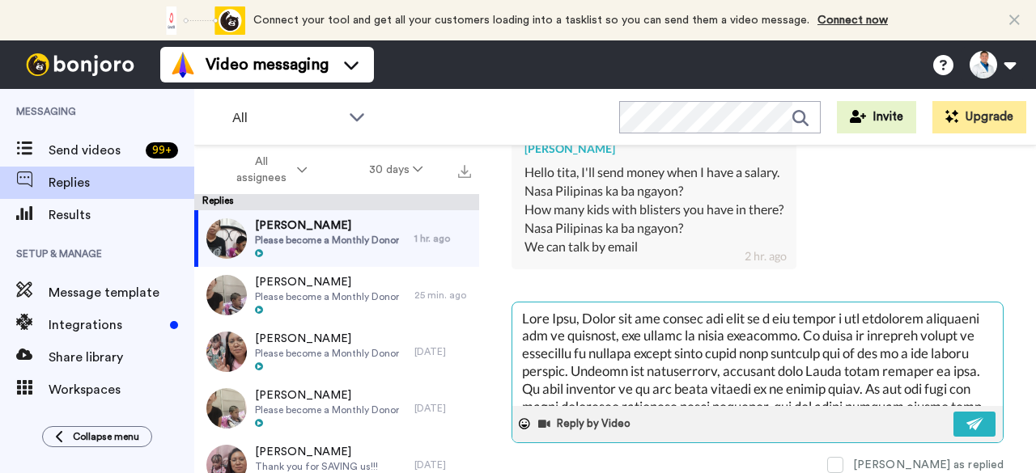
type textarea "x"
type textarea "Dear Nasa, Thank you for taking the time to ae are saving a new medically forgo…"
type textarea "x"
type textarea "Dear Nasa, Thank you for taking the time to ase are saving a new medically forg…"
type textarea "x"
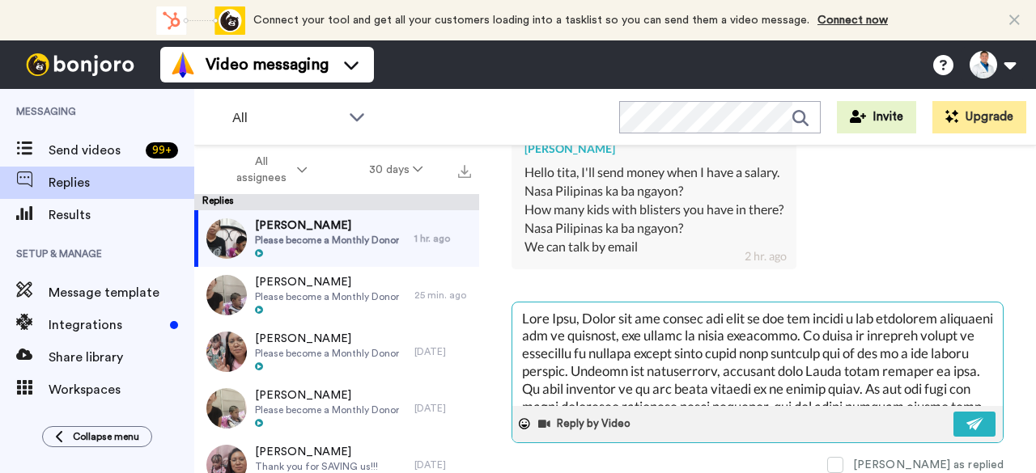
type textarea "Dear Nasa, Thank you for taking the time to aske are saving a new medically for…"
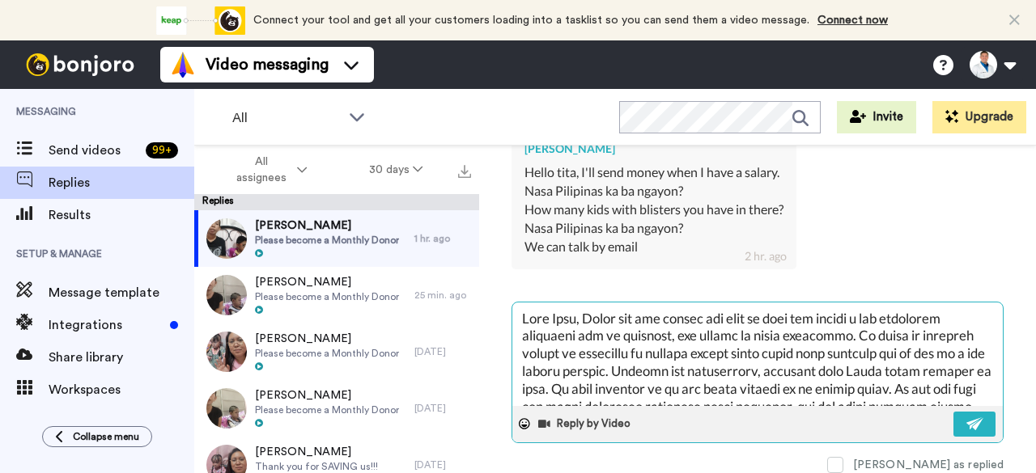
type textarea "x"
type textarea "Dear Nasa, Thank you for taking the time to ask.e are saving a new medically fo…"
type textarea "x"
type textarea "Dear Nasa, Thank you for taking the time to ask. e are saving a new medically f…"
type textarea "x"
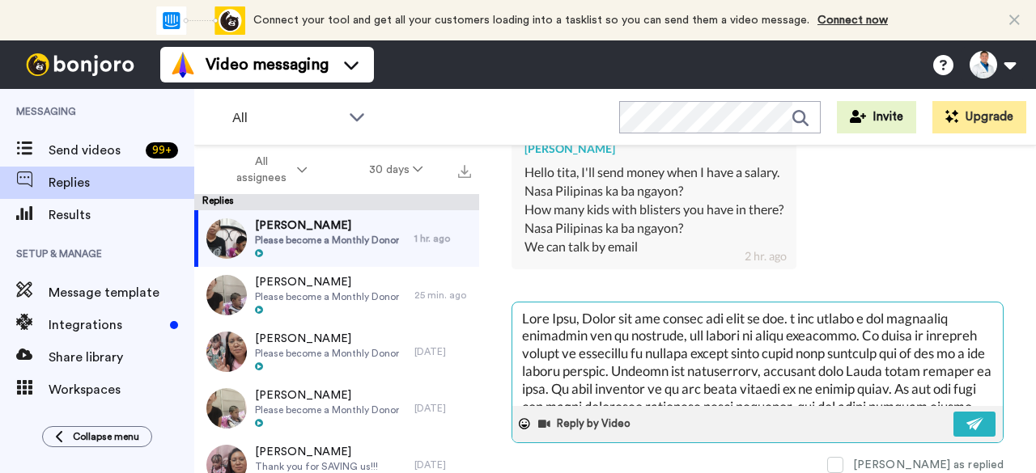
type textarea "Dear Nasa, Thank you for taking the time to ask. We are saving a new medically …"
type textarea "x"
type textarea "Dear Nasa, Thank you for taking the time to ask. Wee are saving a new medically…"
type textarea "x"
type textarea "Dear Nasa, Thank you for taking the time to ask. We e are saving a new medicall…"
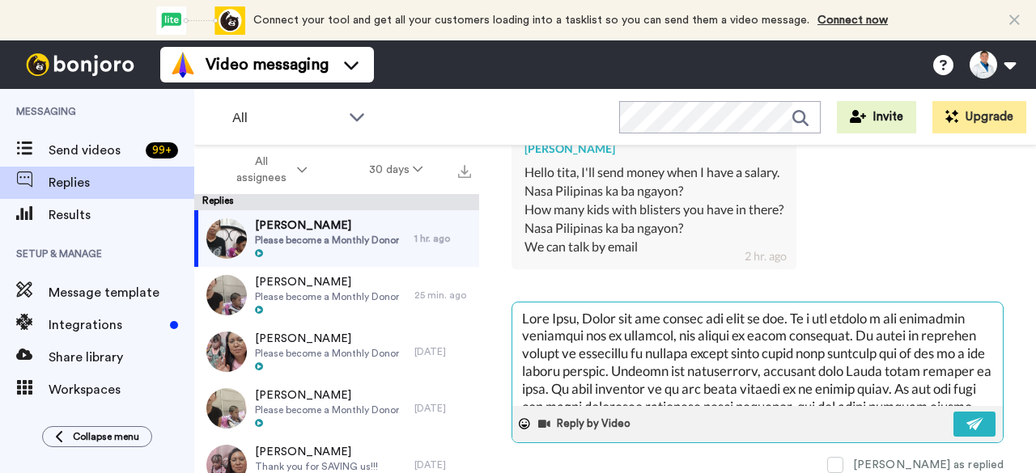
type textarea "x"
type textarea "Dear Nasa, Thank you for taking the time to ask. Wee are saving a new medically…"
type textarea "x"
type textarea "Dear Nasa, Thank you for taking the time to ask. We are saving a new medically …"
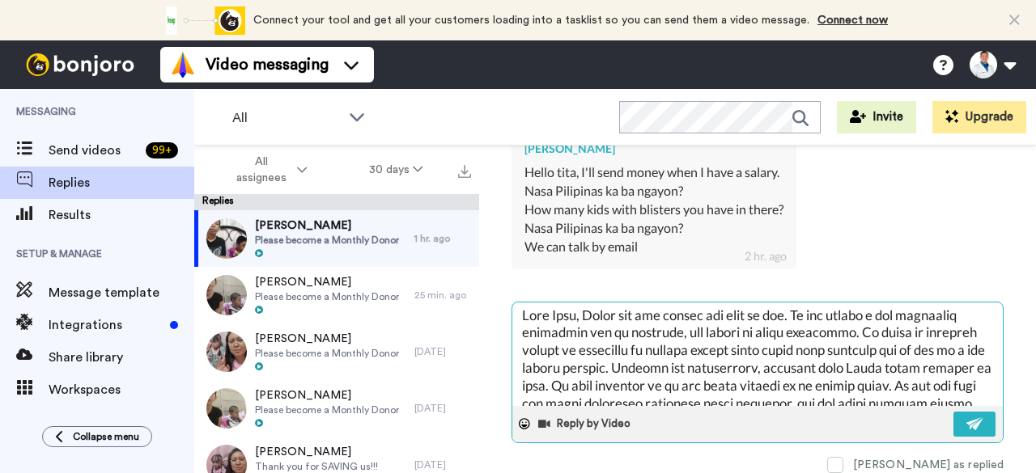
scroll to position [1, 0]
click at [832, 308] on textarea at bounding box center [757, 355] width 490 height 104
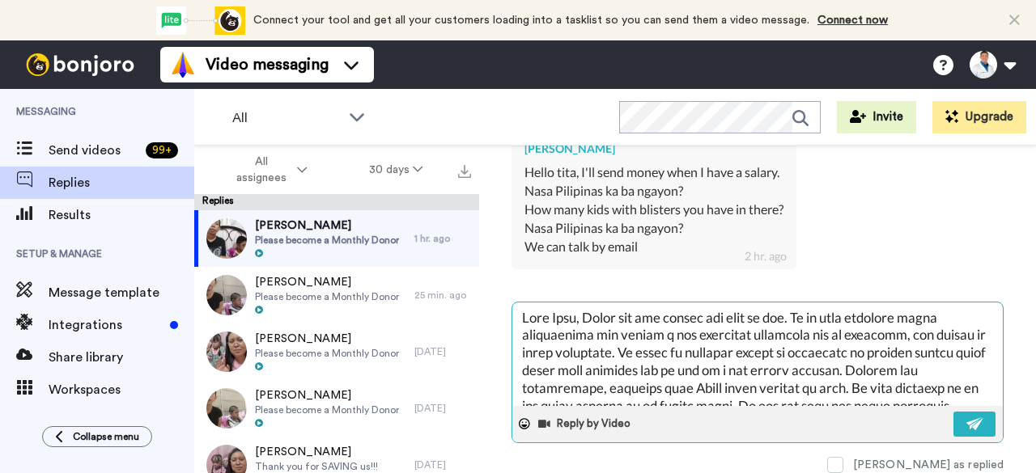
click at [554, 328] on textarea at bounding box center [757, 355] width 490 height 104
drag, startPoint x: 554, startPoint y: 328, endPoint x: 545, endPoint y: 327, distance: 8.1
click at [545, 327] on textarea at bounding box center [757, 355] width 490 height 104
click at [563, 326] on textarea at bounding box center [757, 355] width 490 height 104
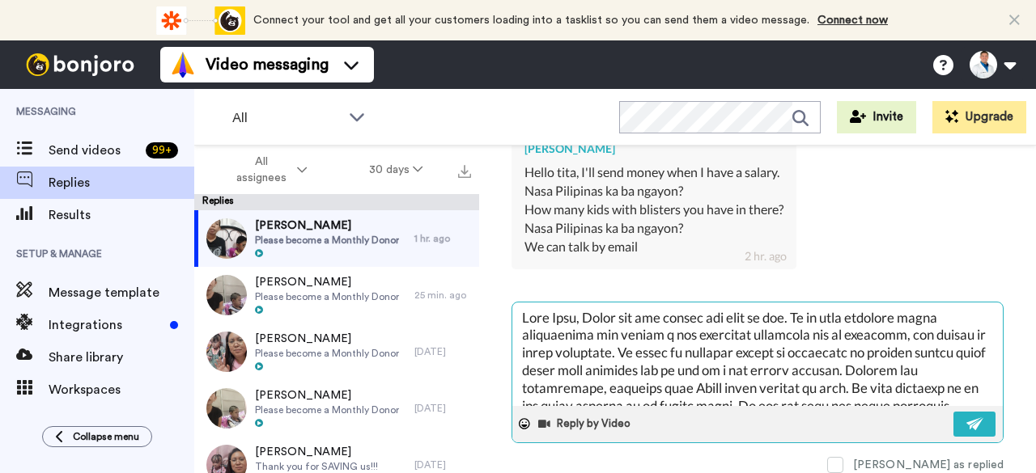
click at [528, 326] on textarea at bounding box center [757, 355] width 490 height 104
click at [584, 327] on textarea at bounding box center [757, 355] width 490 height 104
drag, startPoint x: 560, startPoint y: 329, endPoint x: 545, endPoint y: 331, distance: 14.7
click at [545, 331] on textarea at bounding box center [757, 355] width 490 height 104
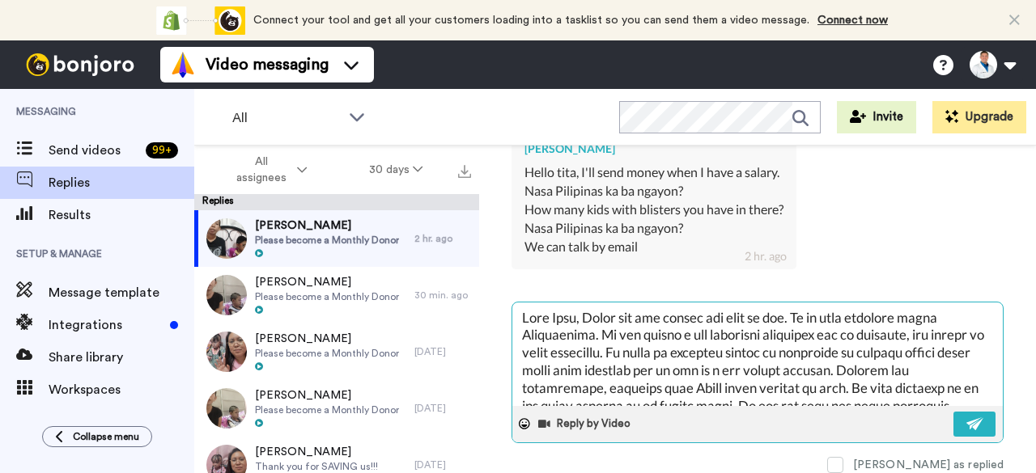
click at [944, 313] on textarea at bounding box center [757, 355] width 490 height 104
click at [940, 313] on textarea at bounding box center [757, 355] width 490 height 104
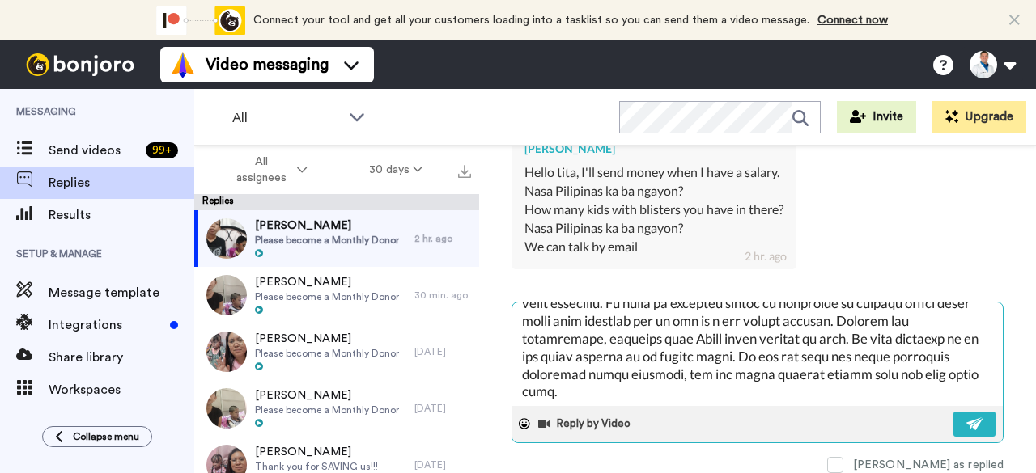
scroll to position [53, 0]
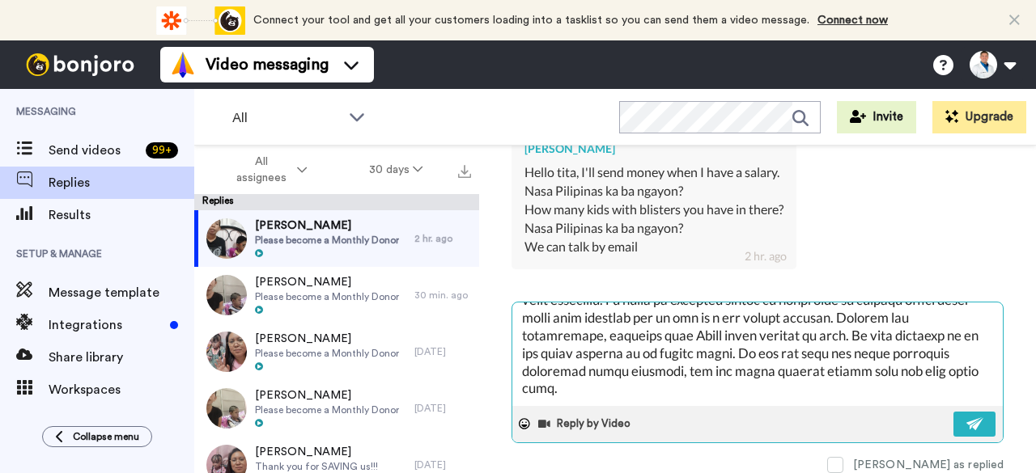
click at [780, 329] on textarea at bounding box center [757, 355] width 490 height 104
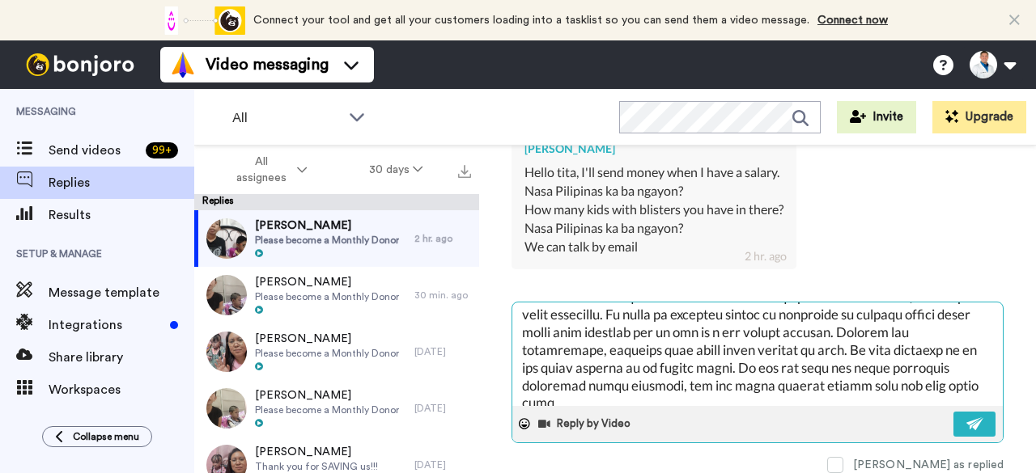
scroll to position [0, 0]
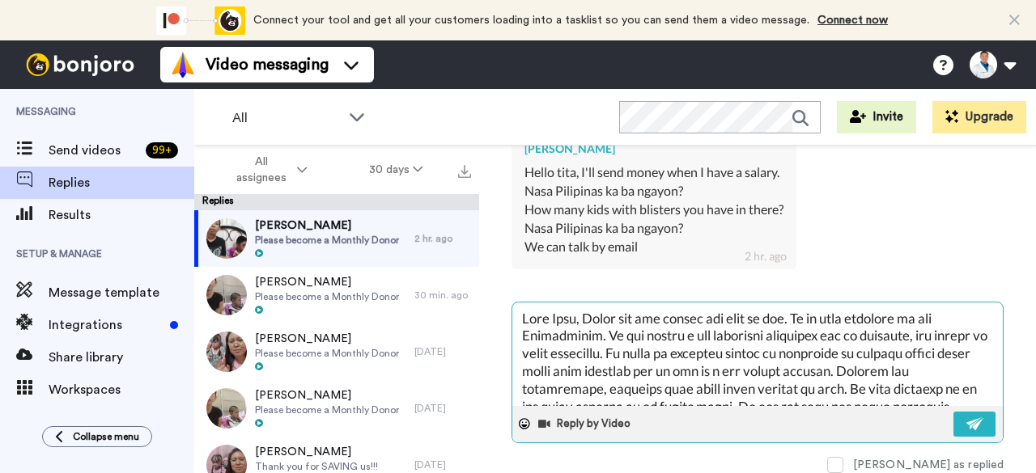
click at [805, 311] on textarea at bounding box center [757, 355] width 490 height 104
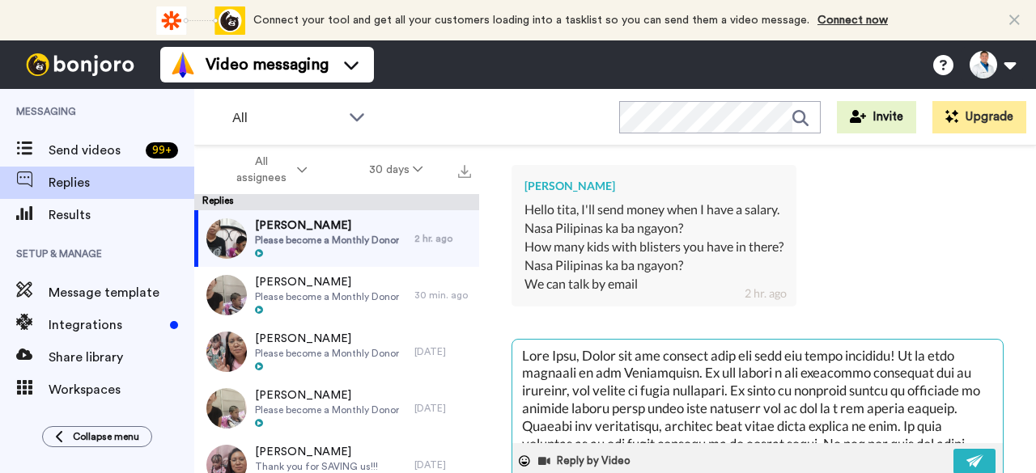
scroll to position [442, 0]
click at [584, 377] on textarea at bounding box center [757, 391] width 490 height 104
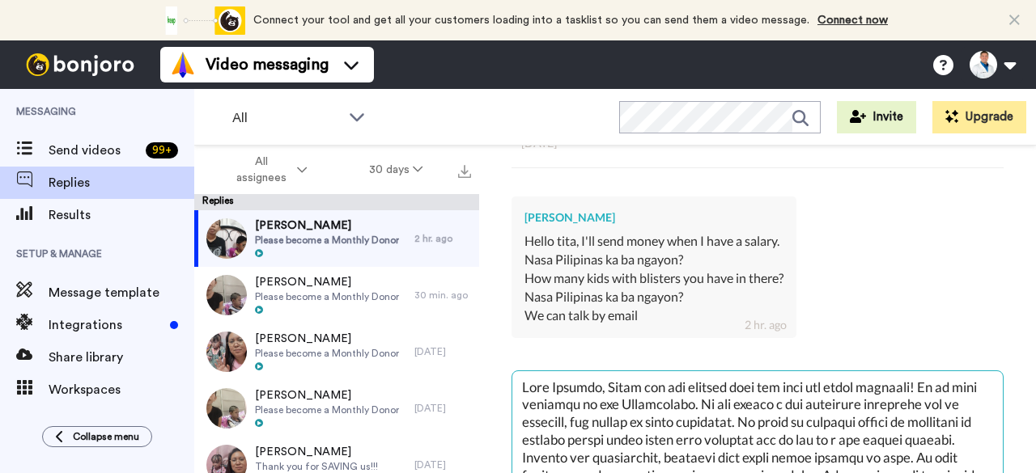
scroll to position [505, 0]
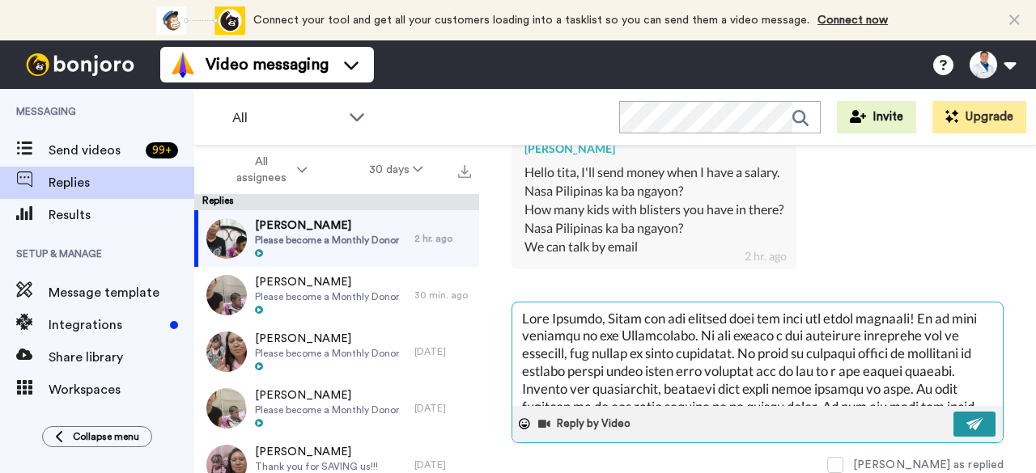
click at [953, 417] on button at bounding box center [974, 424] width 42 height 25
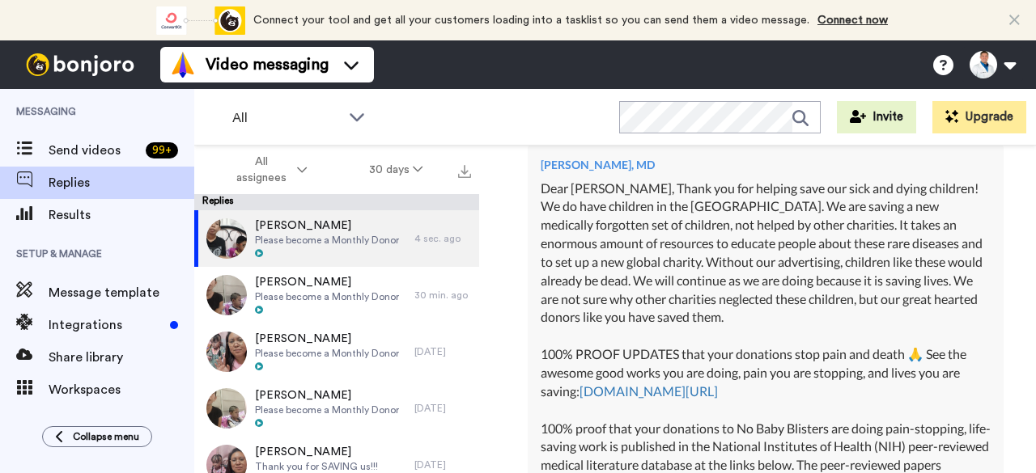
scroll to position [604, 0]
